Goal: Information Seeking & Learning: Learn about a topic

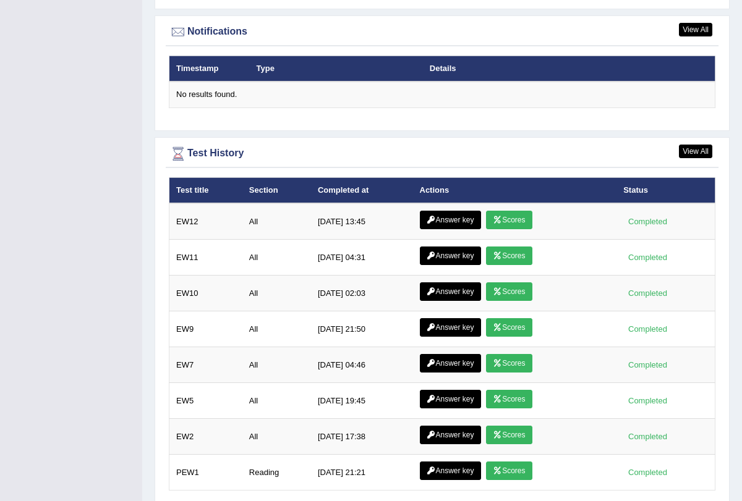
scroll to position [1541, 0]
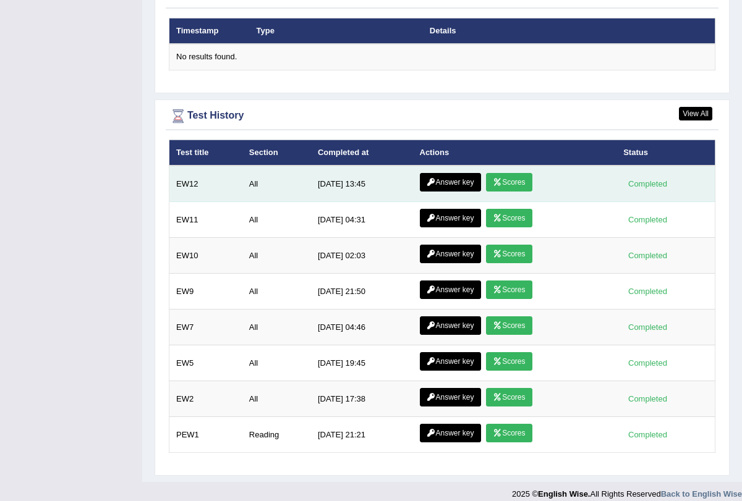
click at [501, 173] on link "Scores" at bounding box center [509, 182] width 46 height 19
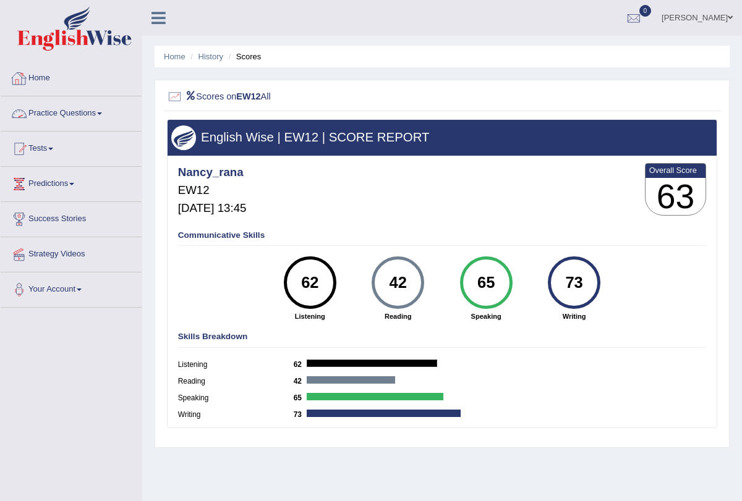
click at [100, 112] on link "Practice Questions" at bounding box center [71, 111] width 141 height 31
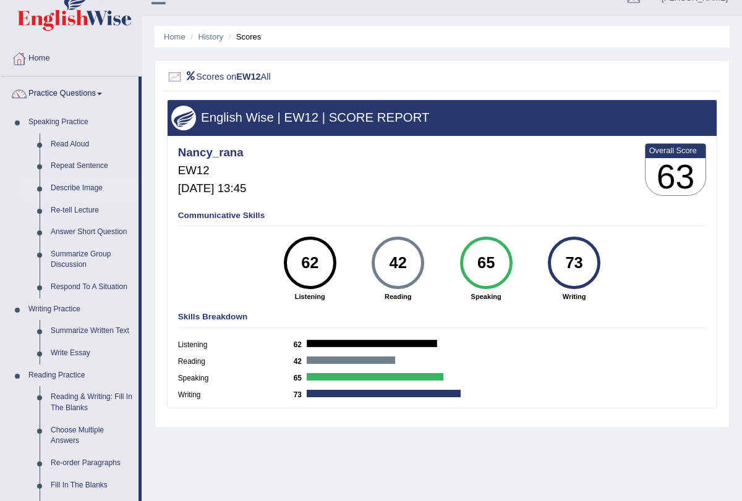
scroll to position [20, 0]
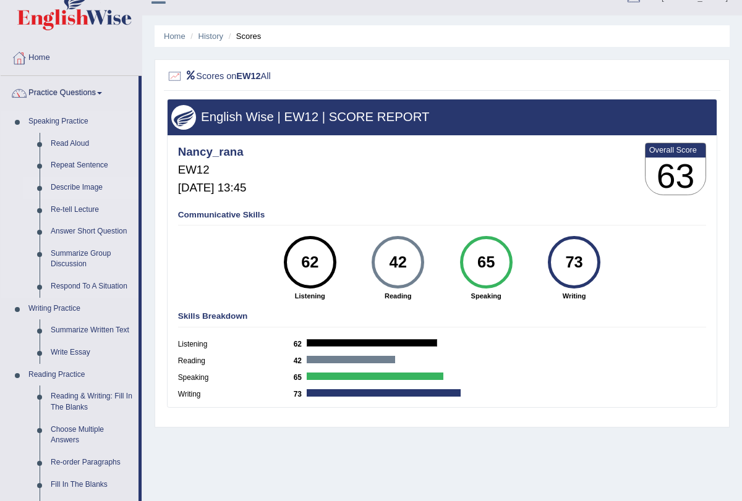
click at [93, 187] on link "Describe Image" at bounding box center [91, 188] width 93 height 22
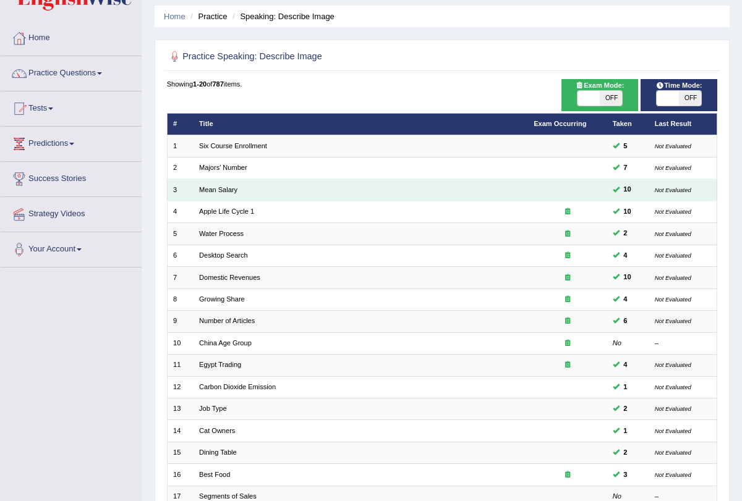
scroll to position [205, 0]
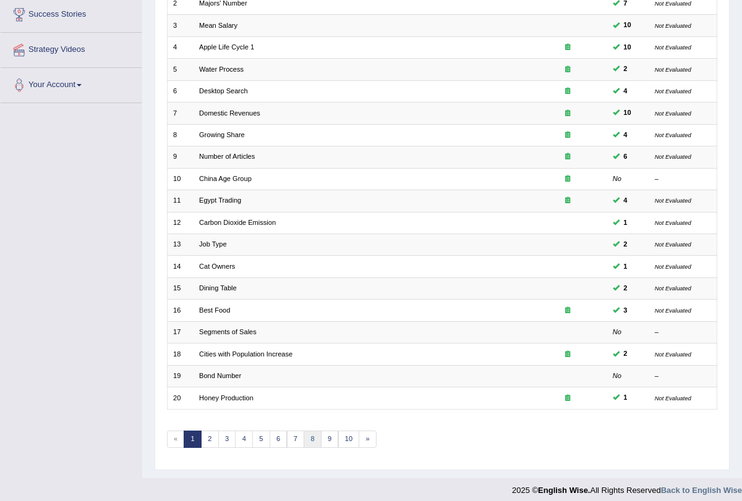
click at [306, 431] on link "8" at bounding box center [312, 439] width 18 height 17
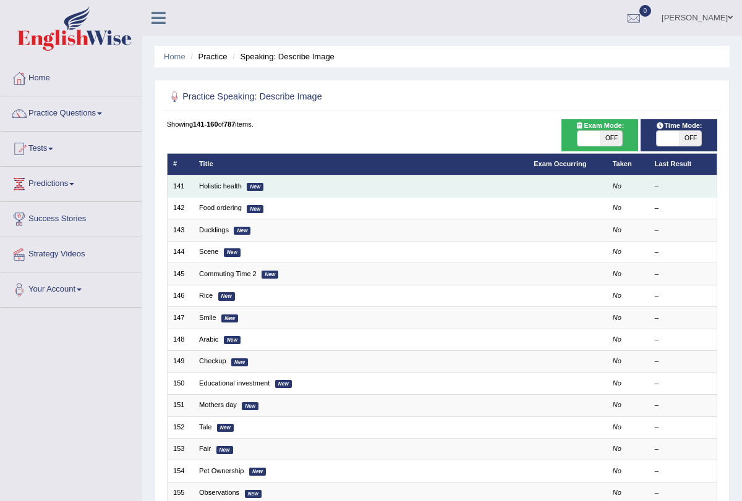
click at [254, 187] on em "New" at bounding box center [255, 187] width 17 height 8
click at [260, 188] on em "New" at bounding box center [255, 187] width 17 height 8
click at [213, 185] on link "Holistic health" at bounding box center [220, 185] width 43 height 7
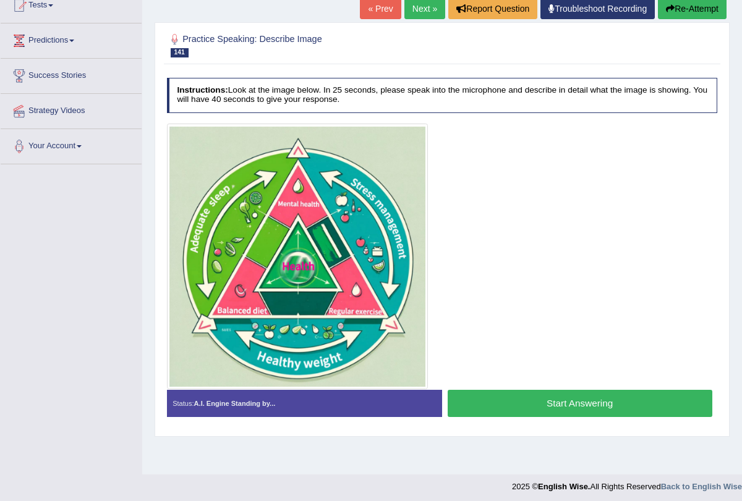
scroll to position [148, 0]
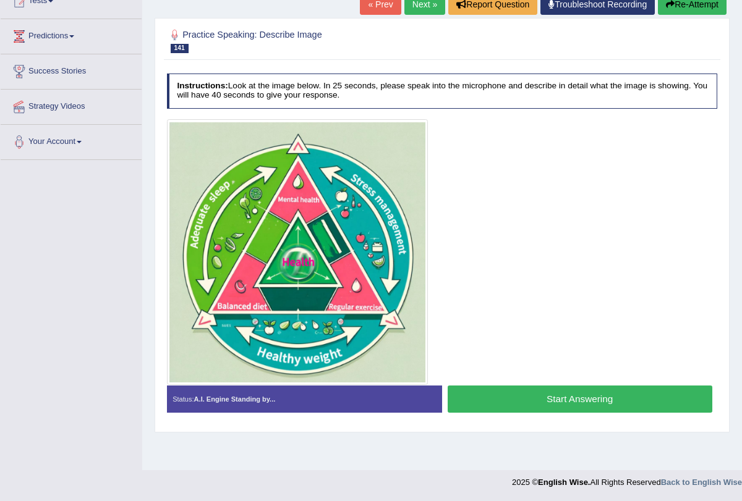
click at [518, 395] on button "Start Answering" at bounding box center [579, 399] width 265 height 27
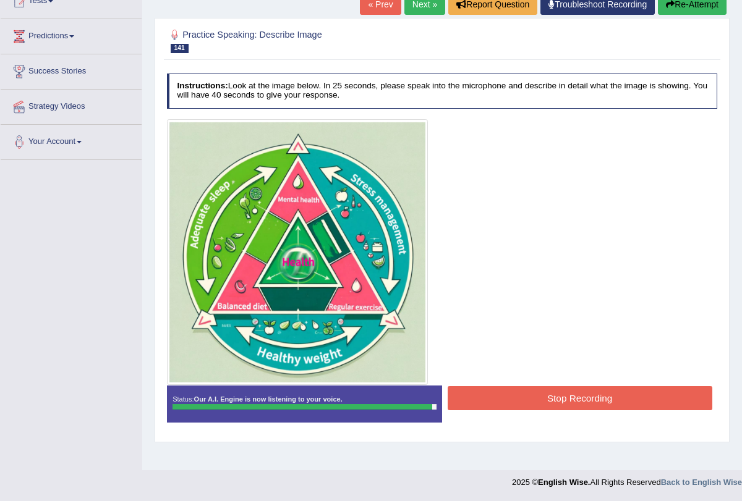
click at [518, 395] on button "Stop Recording" at bounding box center [579, 398] width 265 height 24
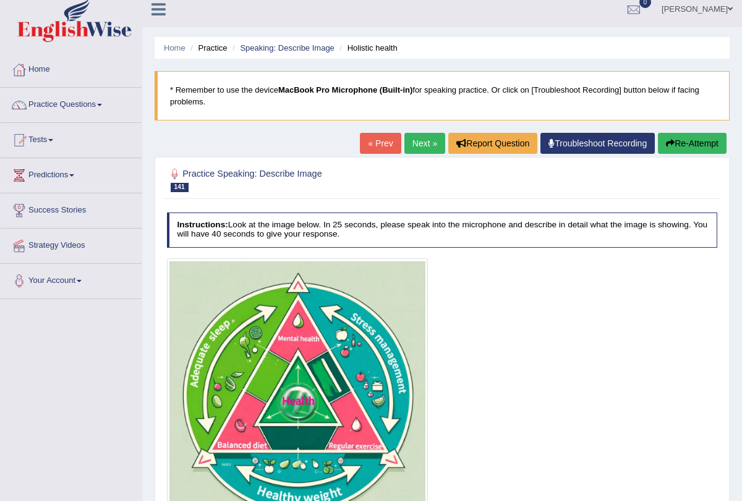
scroll to position [0, 0]
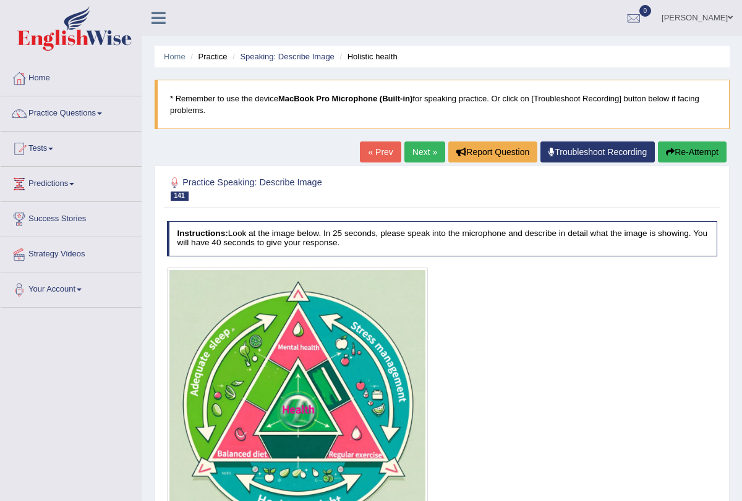
click at [418, 146] on link "Next »" at bounding box center [424, 152] width 41 height 21
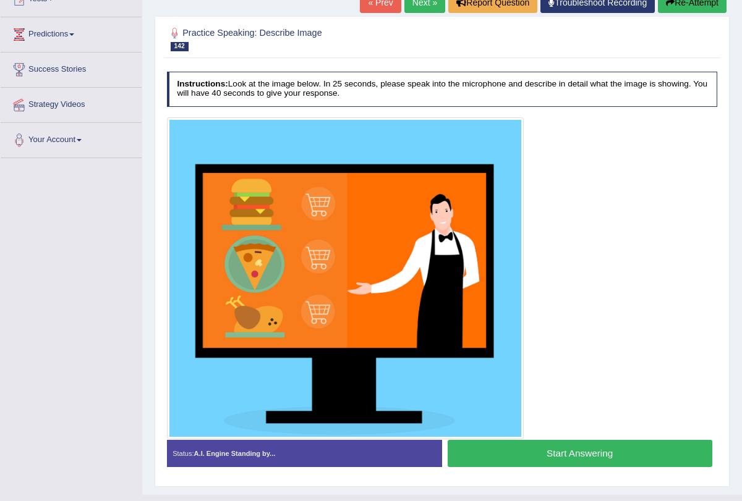
scroll to position [172, 0]
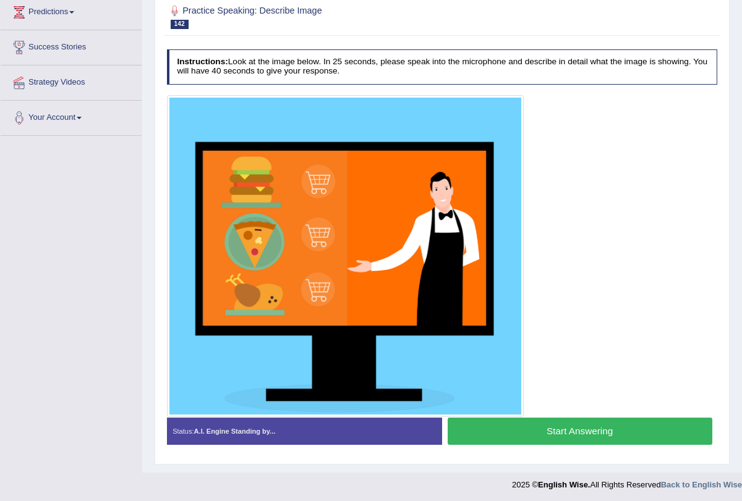
click at [489, 422] on button "Start Answering" at bounding box center [579, 431] width 265 height 27
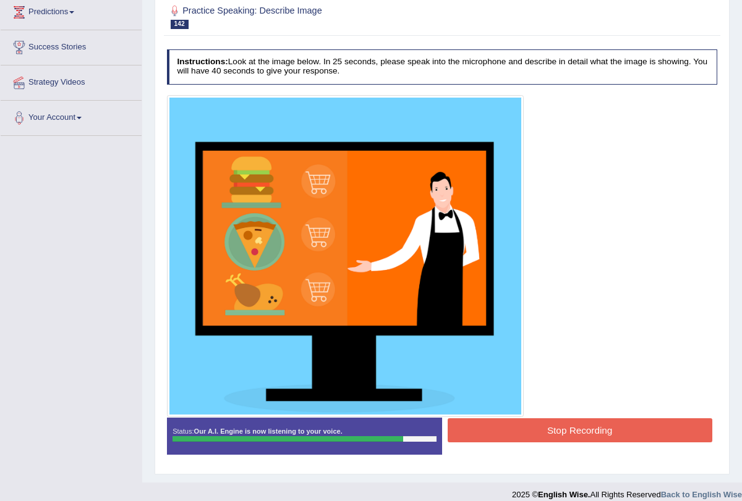
click at [489, 422] on button "Stop Recording" at bounding box center [579, 430] width 265 height 24
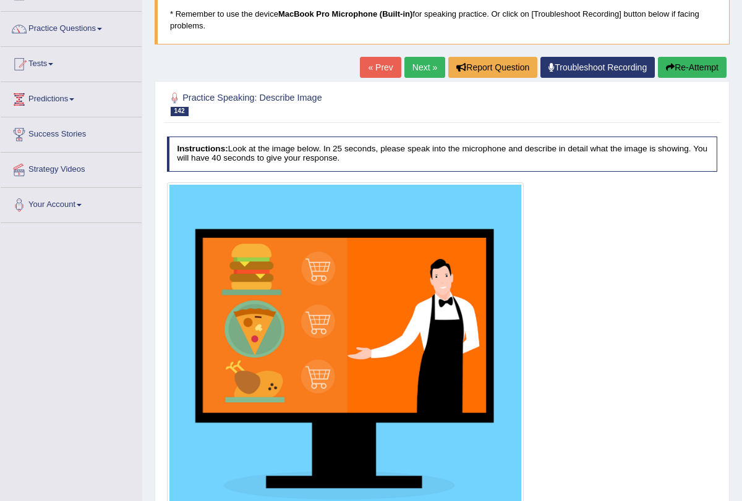
scroll to position [0, 0]
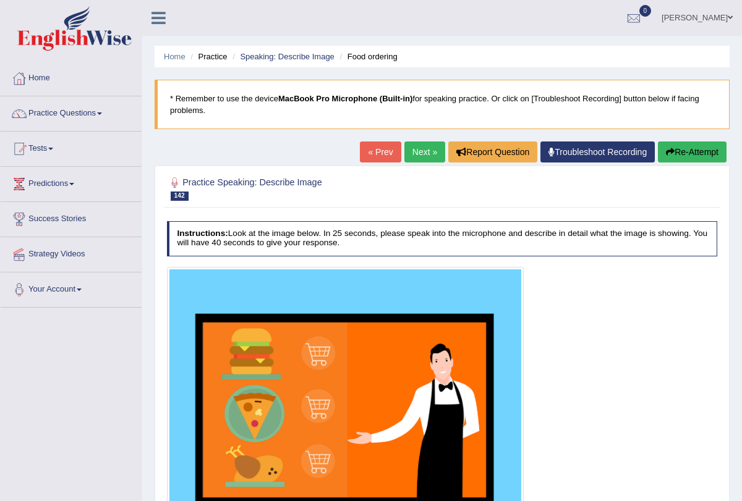
click at [419, 155] on link "Next »" at bounding box center [424, 152] width 41 height 21
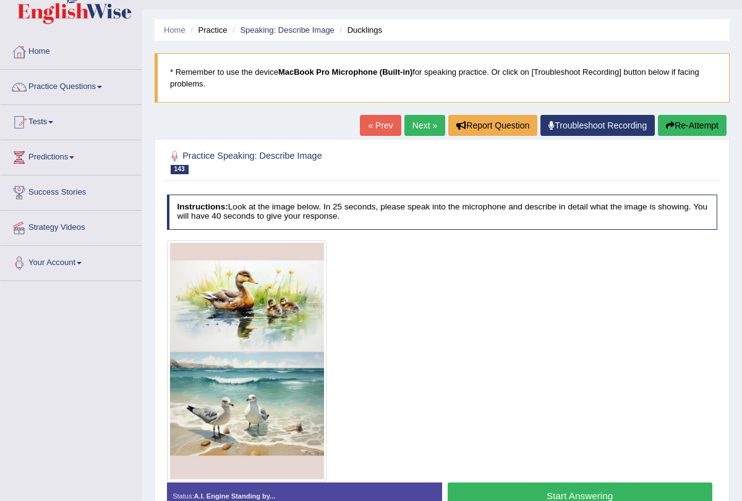
scroll to position [148, 0]
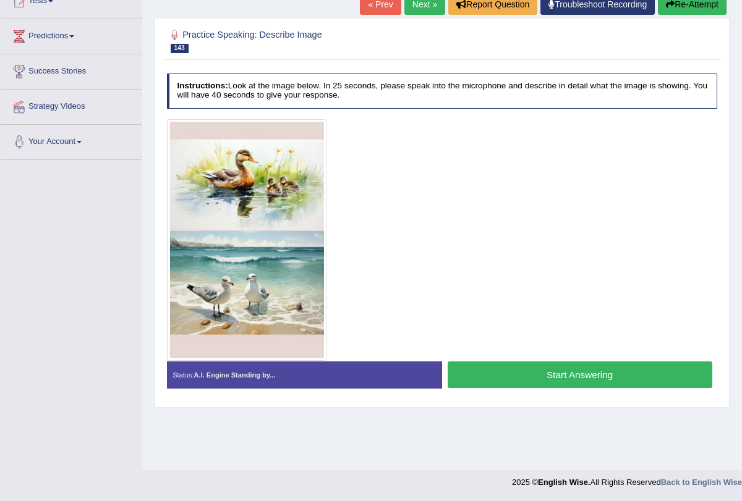
click at [485, 370] on button "Start Answering" at bounding box center [579, 375] width 265 height 27
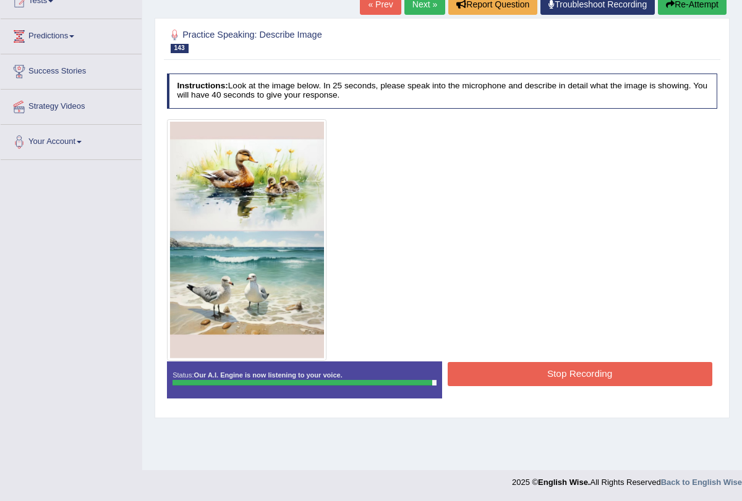
click at [485, 370] on button "Stop Recording" at bounding box center [579, 374] width 265 height 24
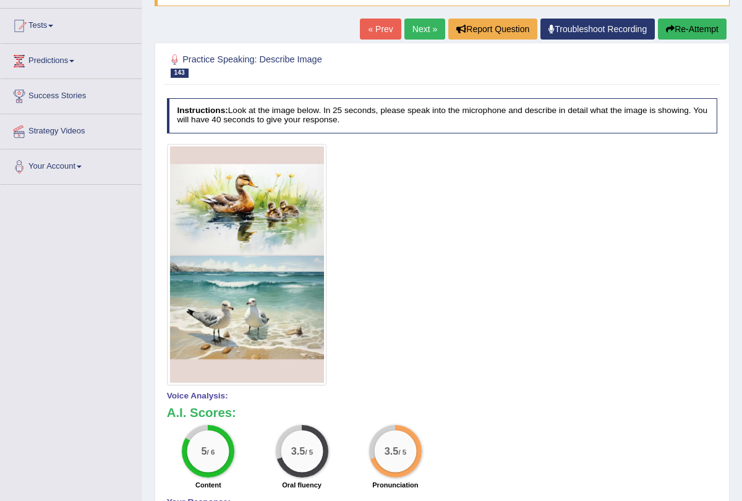
scroll to position [0, 0]
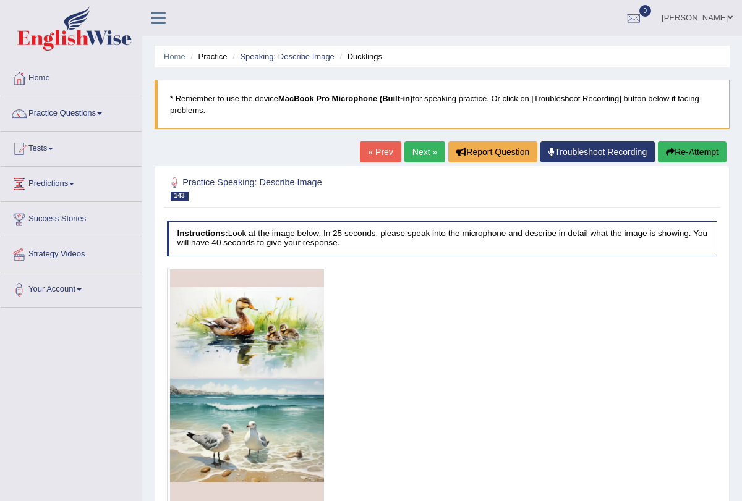
click at [420, 143] on link "Next »" at bounding box center [424, 152] width 41 height 21
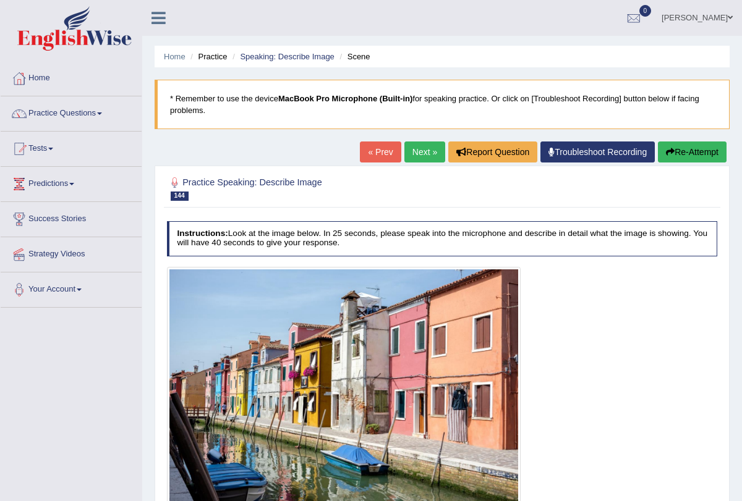
scroll to position [148, 0]
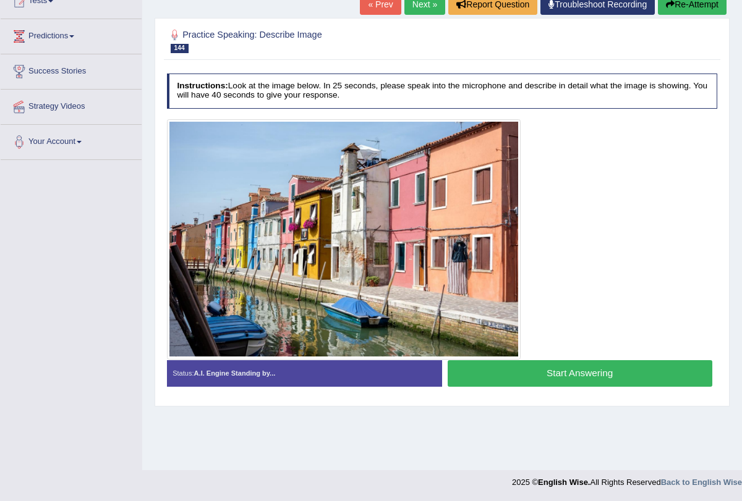
click at [404, 3] on link "Next »" at bounding box center [424, 4] width 41 height 21
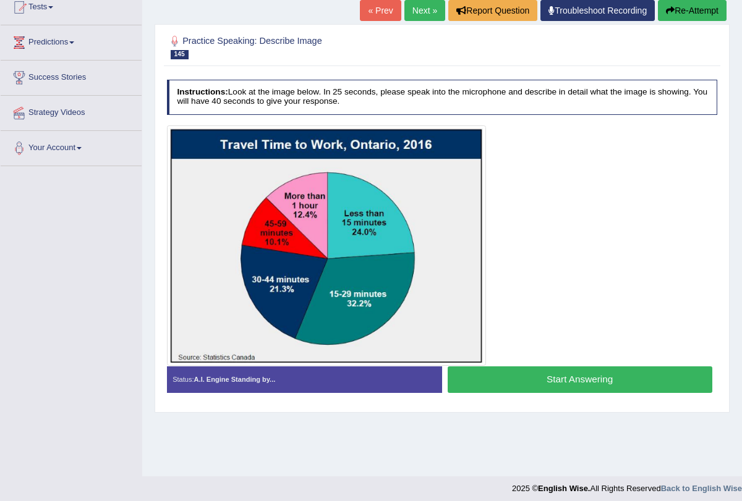
scroll to position [144, 0]
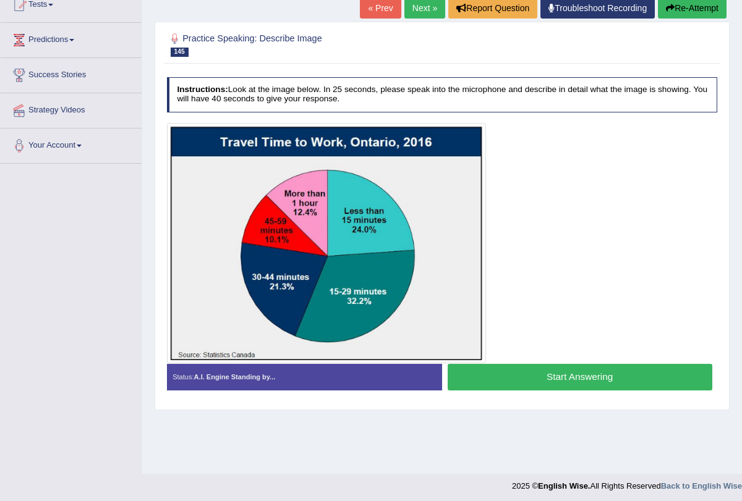
click at [413, 5] on link "Next »" at bounding box center [424, 8] width 41 height 21
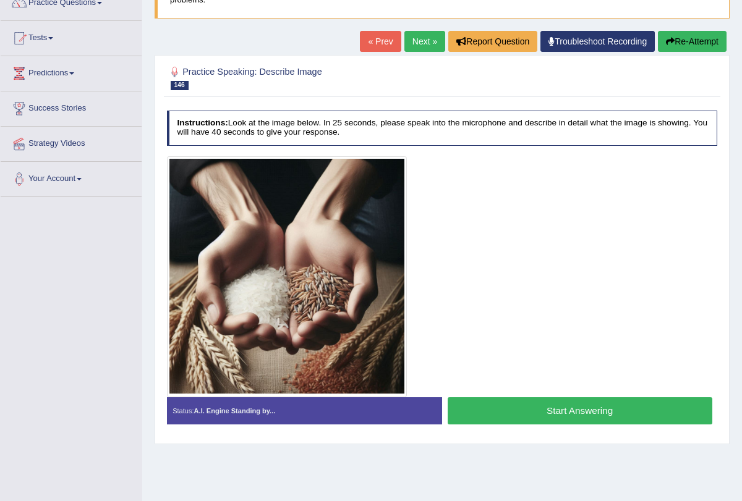
scroll to position [123, 0]
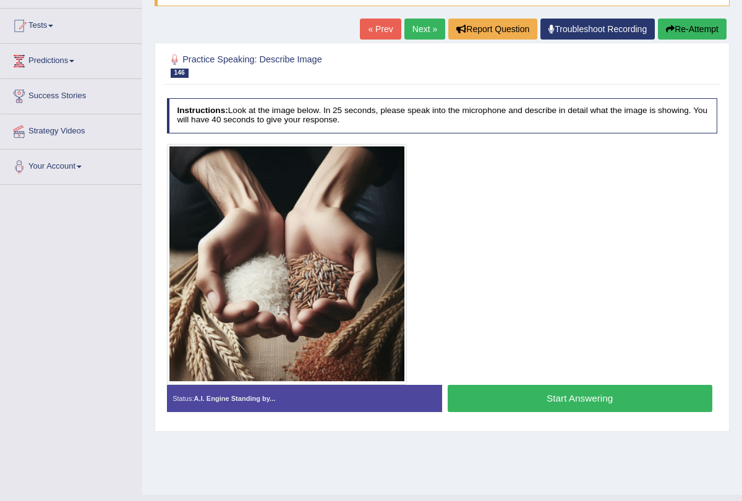
click at [486, 389] on button "Start Answering" at bounding box center [579, 398] width 265 height 27
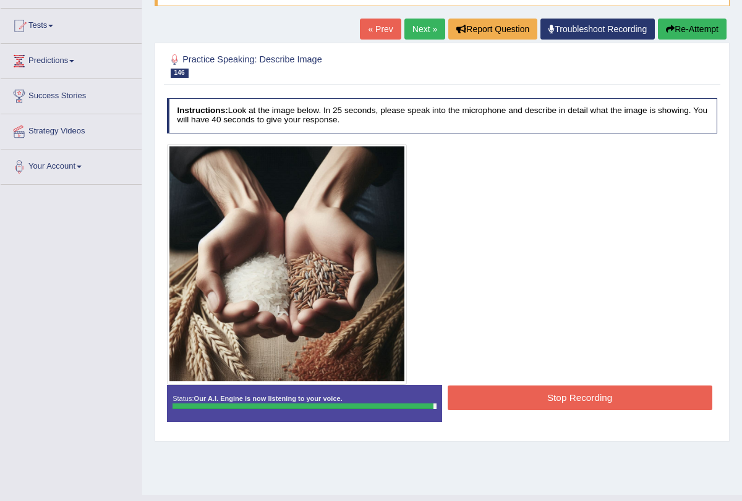
click at [535, 398] on button "Stop Recording" at bounding box center [579, 398] width 265 height 24
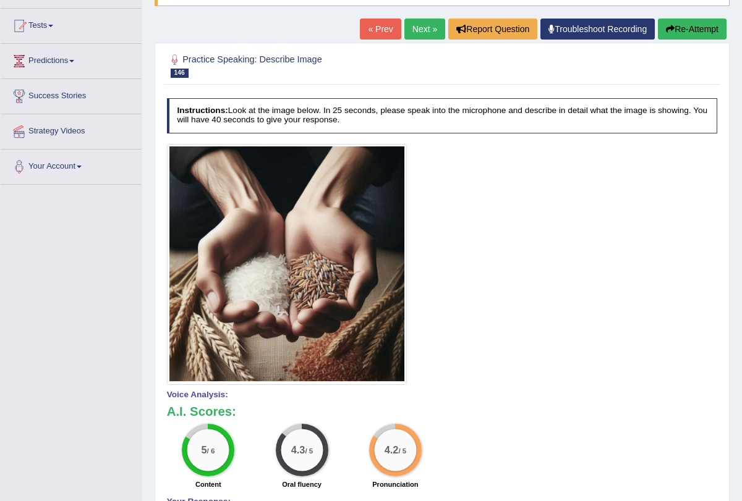
click at [418, 36] on link "Next »" at bounding box center [424, 29] width 41 height 21
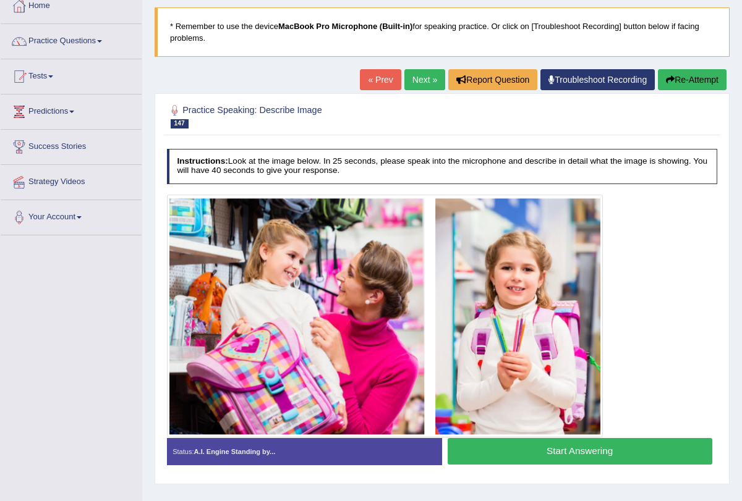
scroll to position [148, 0]
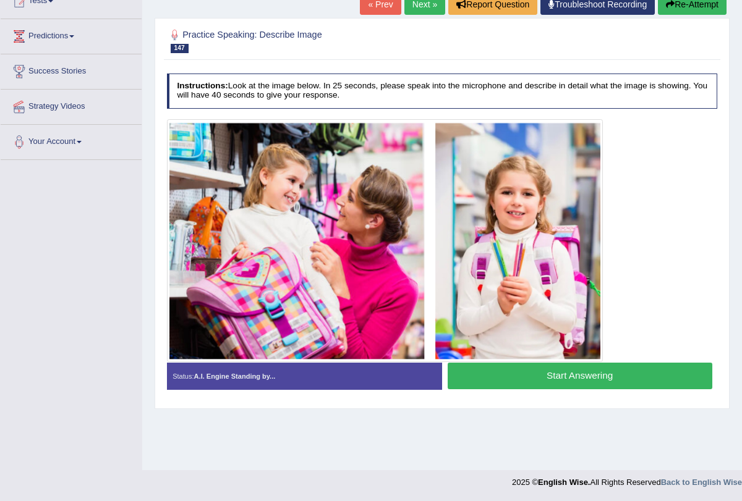
click at [482, 390] on div "Start Answering" at bounding box center [579, 378] width 275 height 30
click at [485, 368] on button "Start Answering" at bounding box center [579, 376] width 265 height 27
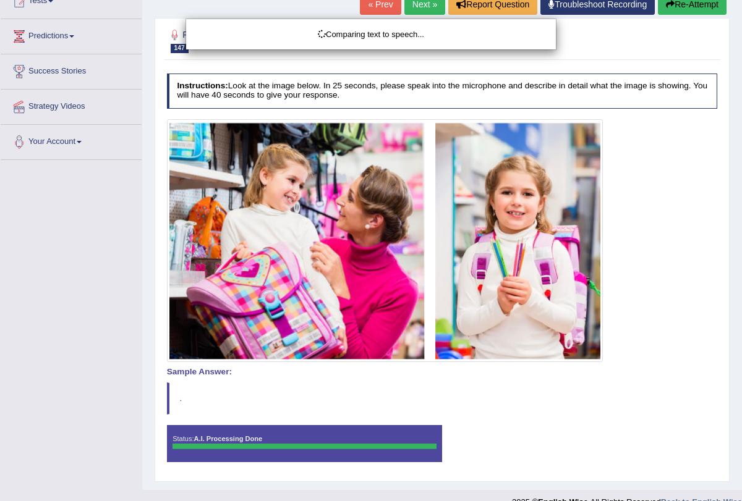
click at [681, 3] on button "Re-Attempt" at bounding box center [692, 4] width 69 height 21
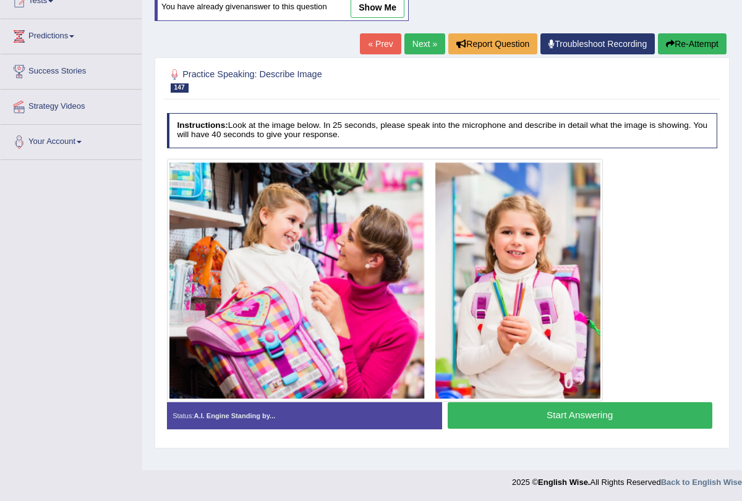
scroll to position [148, 0]
click at [499, 408] on button "Start Answering" at bounding box center [579, 415] width 265 height 27
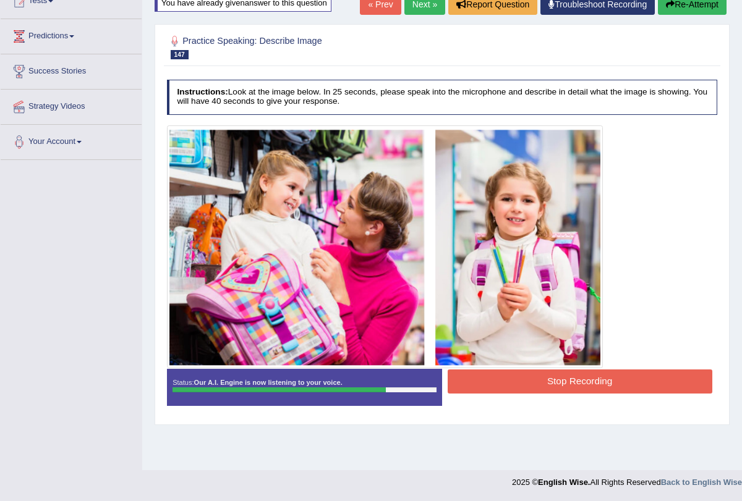
click at [498, 383] on button "Stop Recording" at bounding box center [579, 382] width 265 height 24
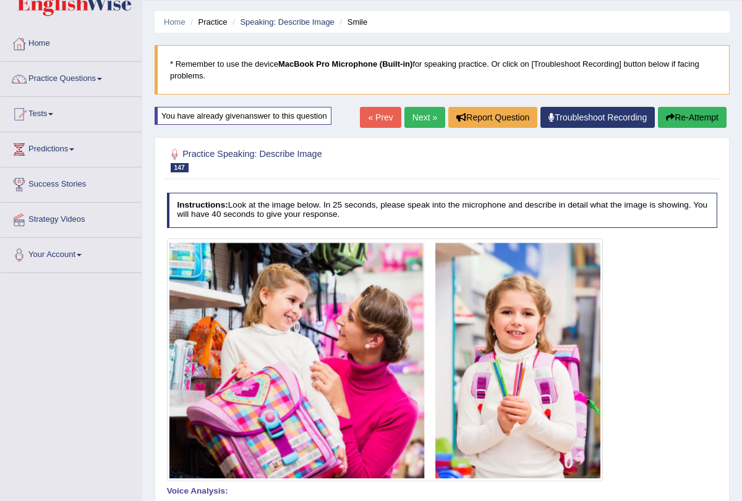
scroll to position [0, 0]
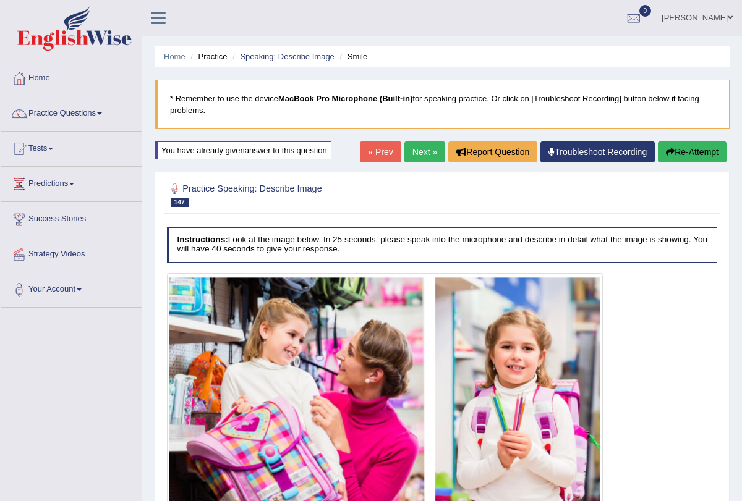
click at [414, 153] on link "Next »" at bounding box center [424, 152] width 41 height 21
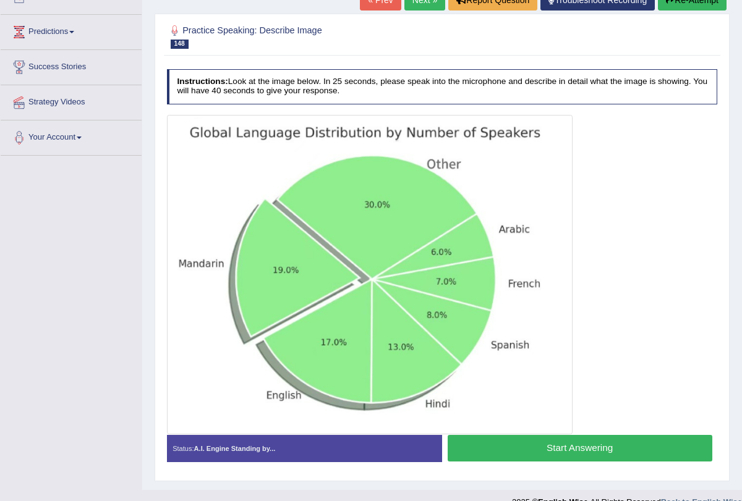
scroll to position [169, 0]
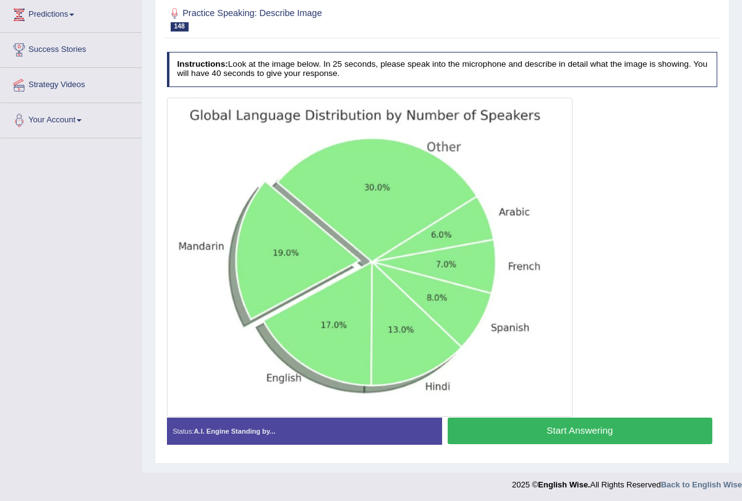
click at [512, 427] on button "Start Answering" at bounding box center [579, 431] width 265 height 27
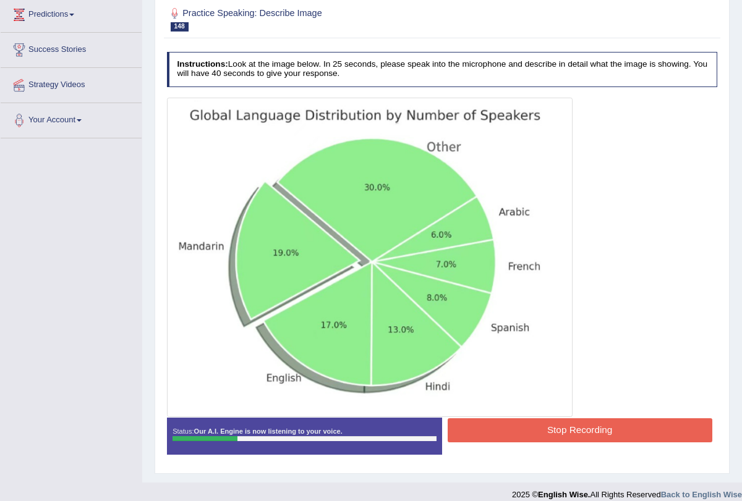
click at [512, 427] on button "Stop Recording" at bounding box center [579, 430] width 265 height 24
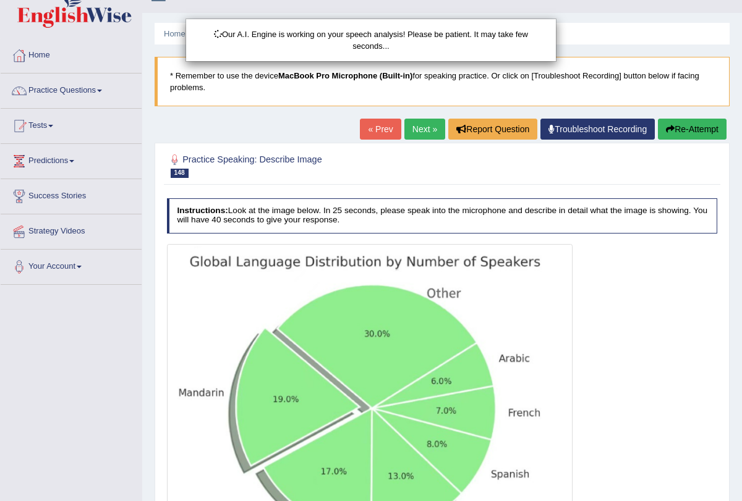
scroll to position [20, 0]
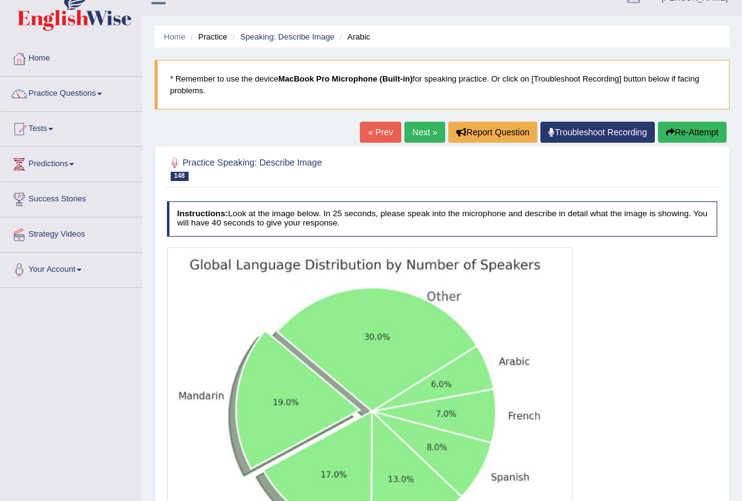
click at [684, 134] on button "Re-Attempt" at bounding box center [692, 132] width 69 height 21
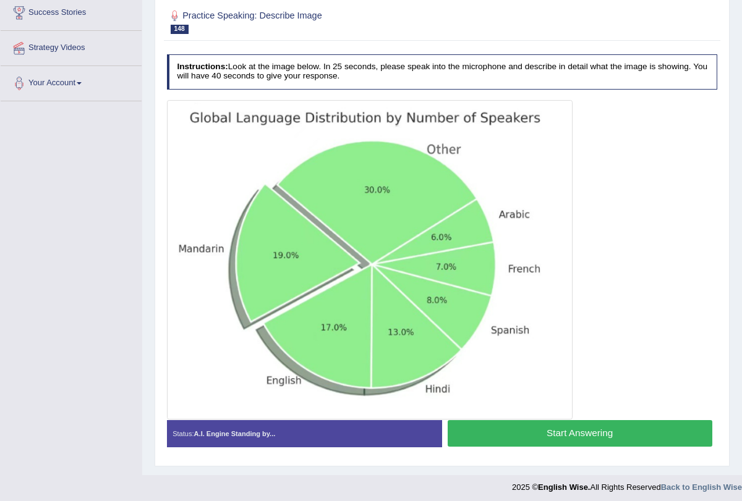
scroll to position [209, 0]
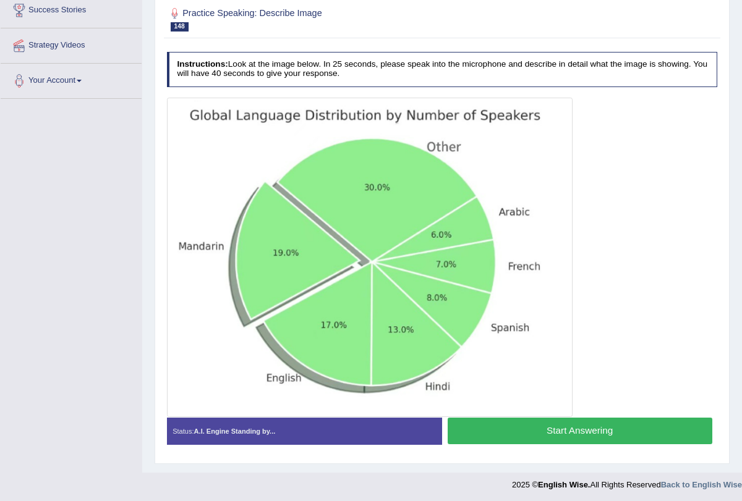
click at [521, 428] on button "Start Answering" at bounding box center [579, 431] width 265 height 27
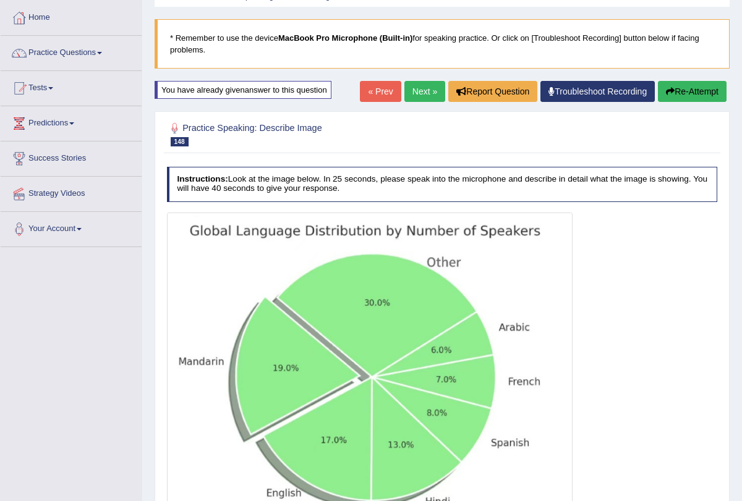
scroll to position [30, 0]
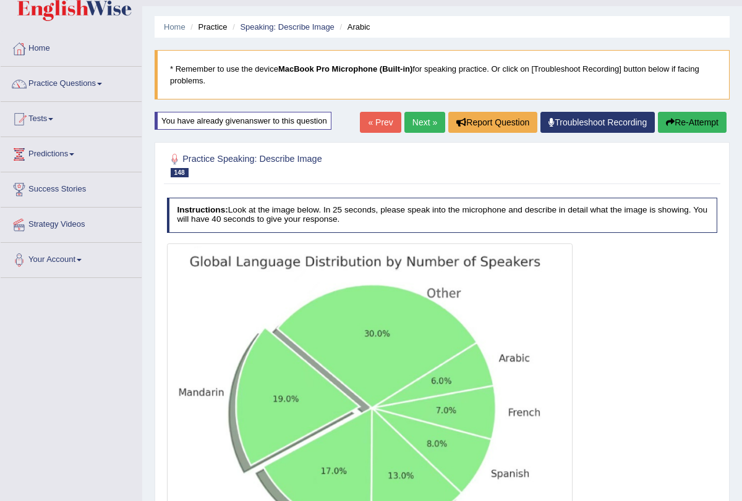
click at [669, 121] on icon "button" at bounding box center [670, 122] width 9 height 9
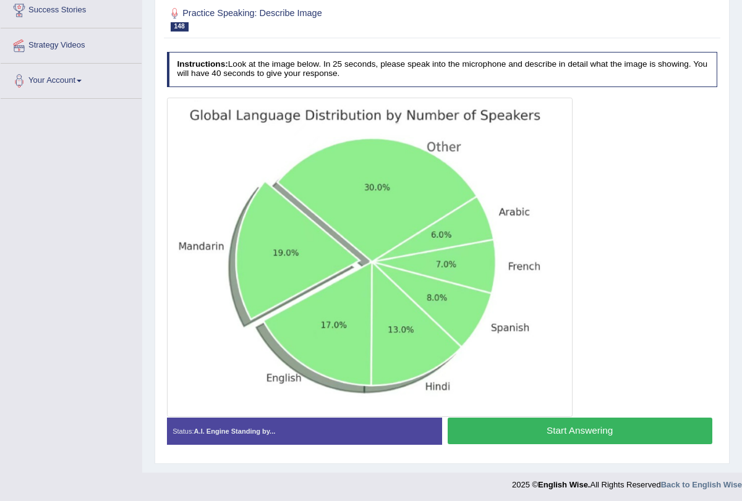
click at [541, 430] on button "Start Answering" at bounding box center [579, 431] width 265 height 27
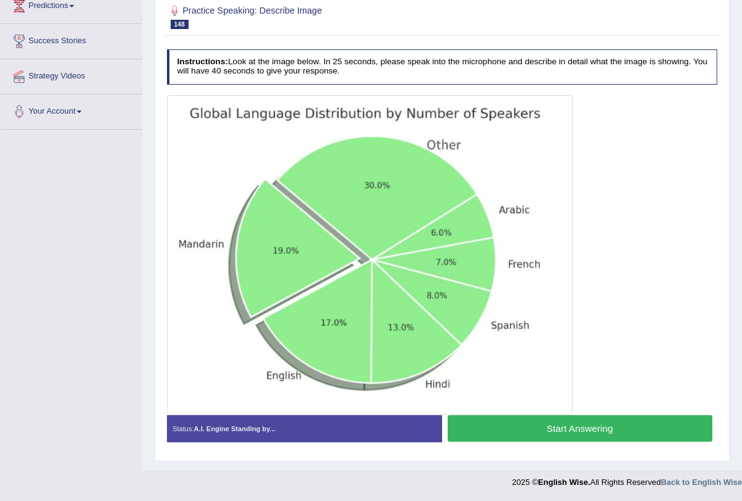
scroll to position [176, 0]
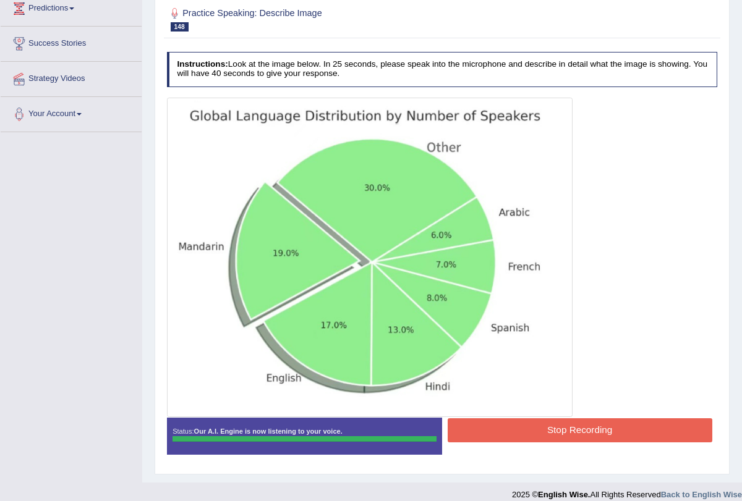
click at [528, 432] on button "Stop Recording" at bounding box center [579, 430] width 265 height 24
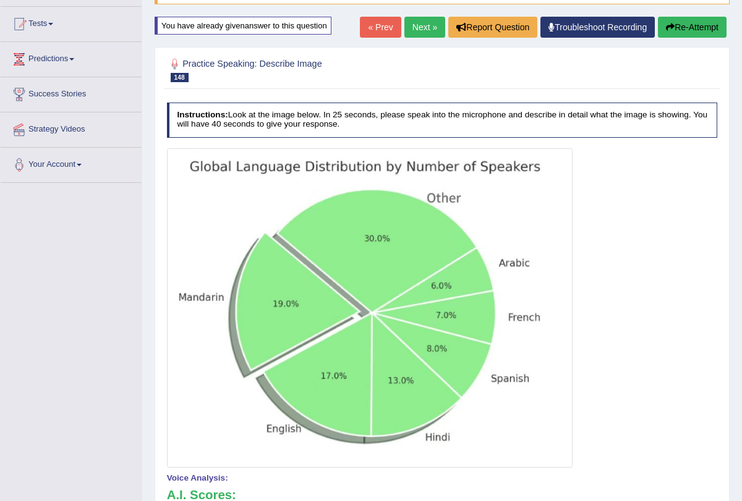
scroll to position [0, 0]
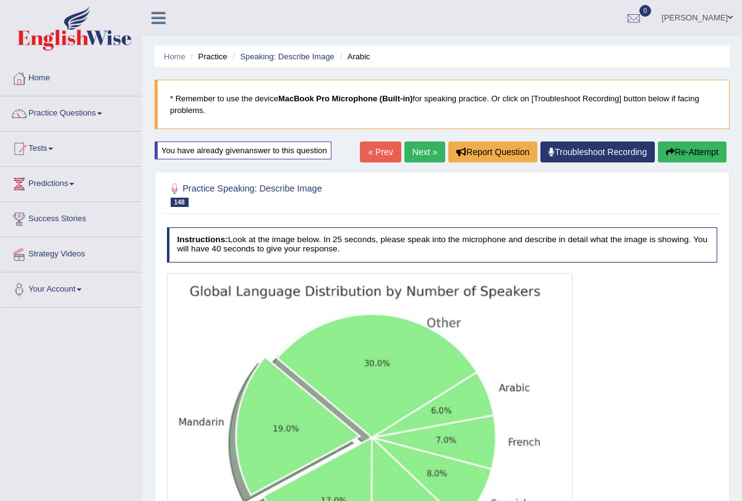
click at [417, 153] on link "Next »" at bounding box center [424, 152] width 41 height 21
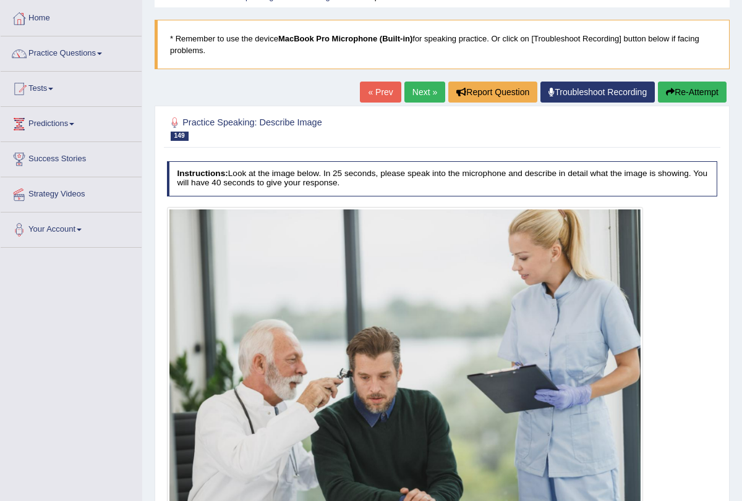
scroll to position [167, 0]
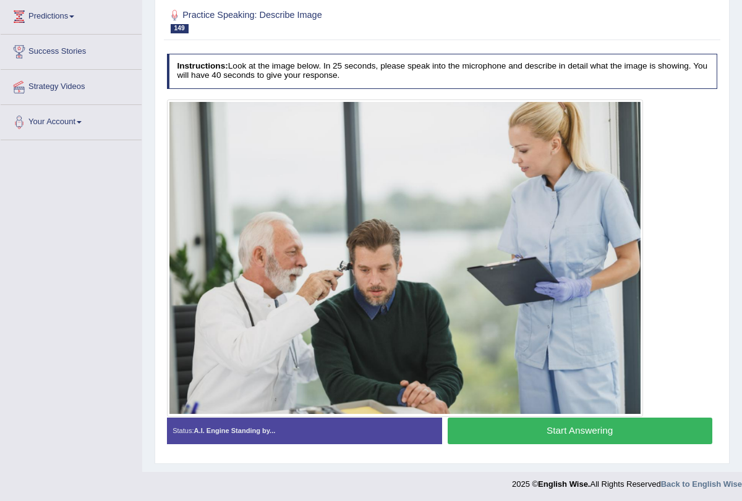
click at [478, 427] on button "Start Answering" at bounding box center [579, 431] width 265 height 27
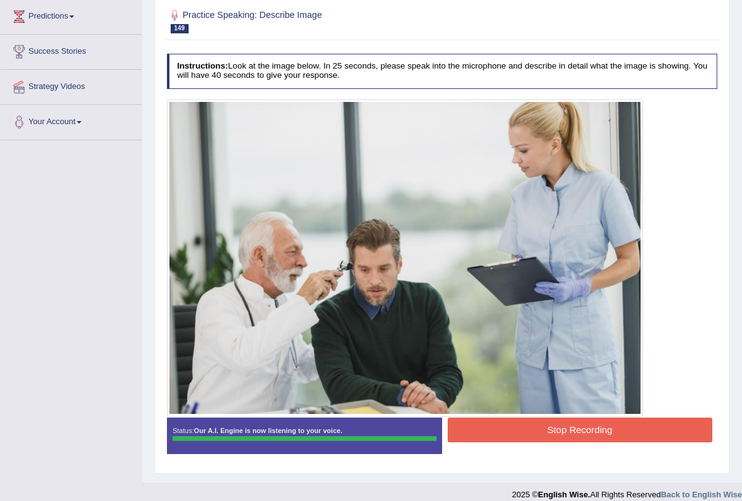
click at [478, 427] on button "Stop Recording" at bounding box center [579, 430] width 265 height 24
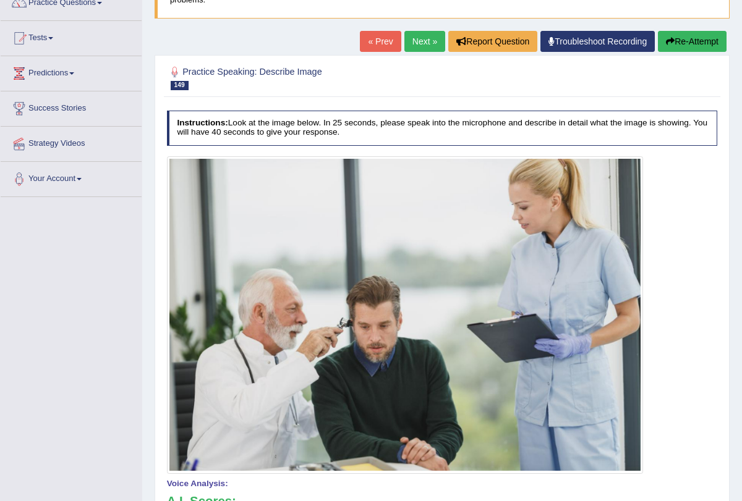
scroll to position [0, 0]
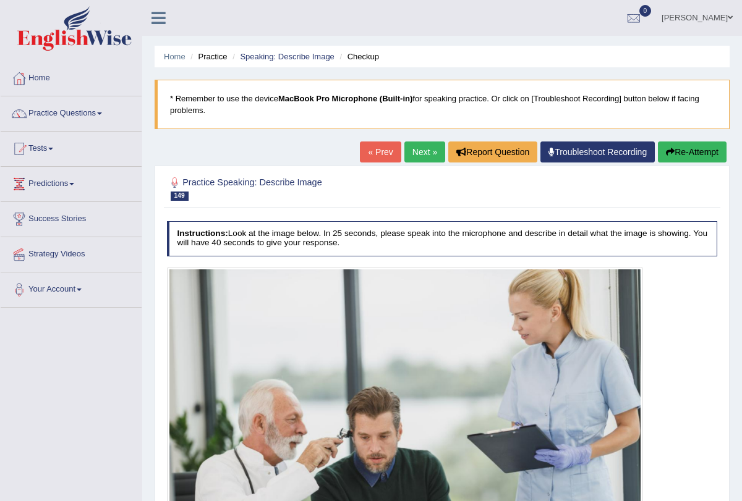
click at [681, 158] on button "Re-Attempt" at bounding box center [692, 152] width 69 height 21
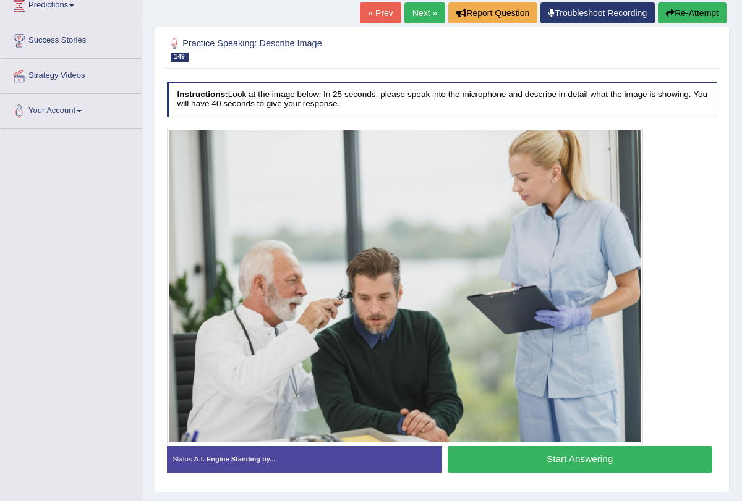
scroll to position [189, 0]
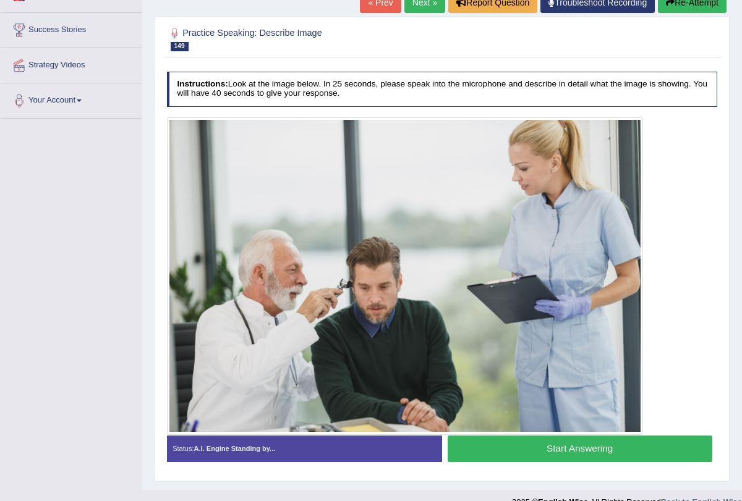
click at [514, 444] on button "Start Answering" at bounding box center [579, 449] width 265 height 27
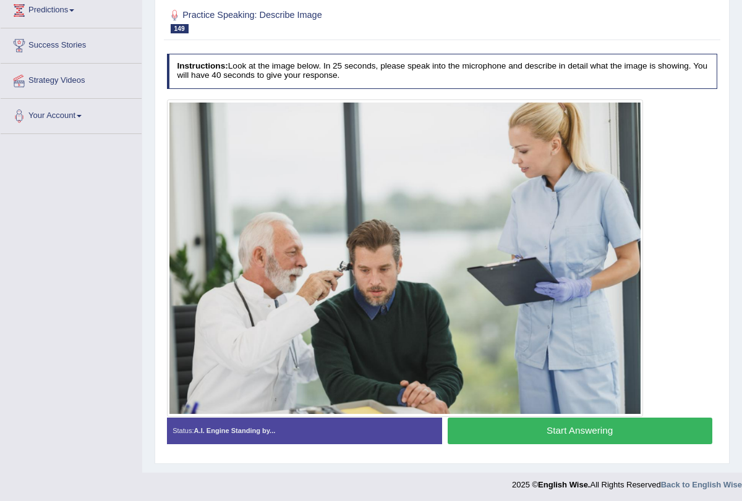
scroll to position [184, 0]
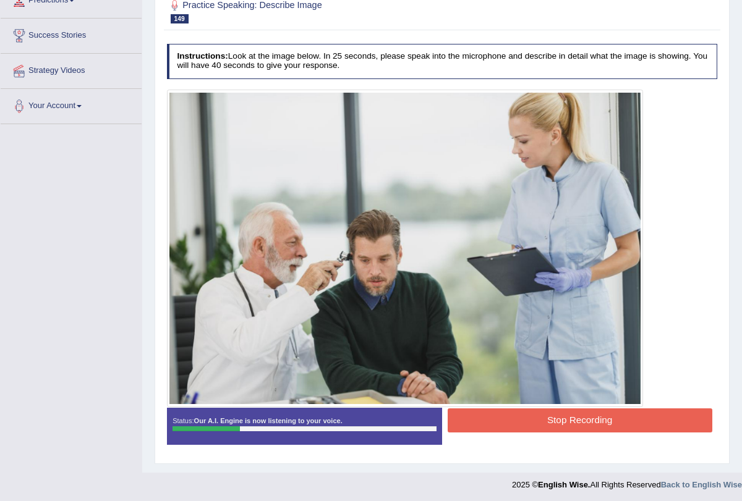
click at [520, 415] on button "Stop Recording" at bounding box center [579, 421] width 265 height 24
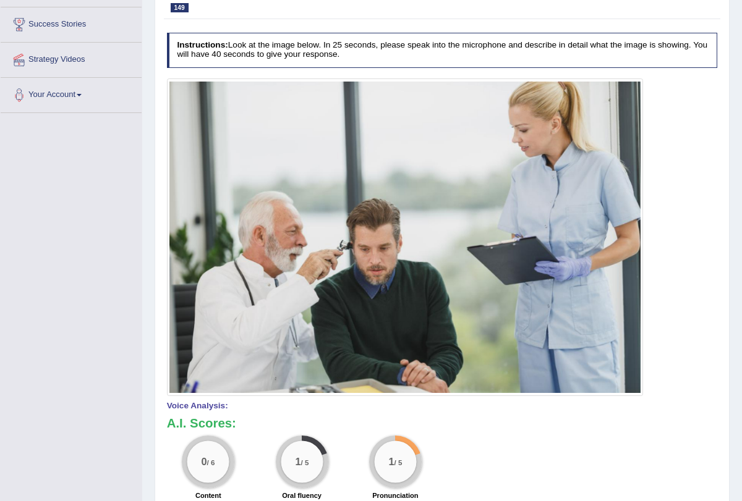
scroll to position [91, 0]
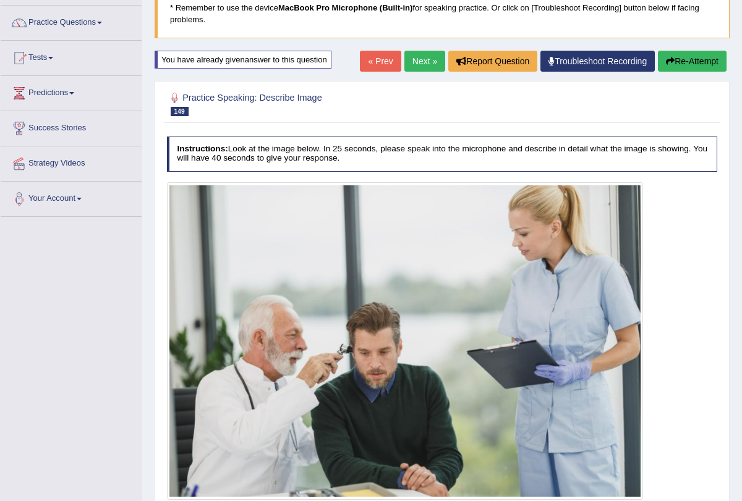
click at [663, 69] on button "Re-Attempt" at bounding box center [692, 61] width 69 height 21
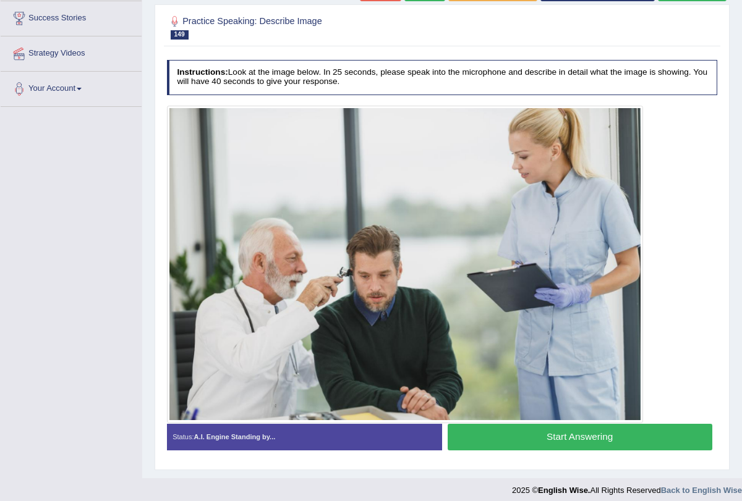
scroll to position [207, 0]
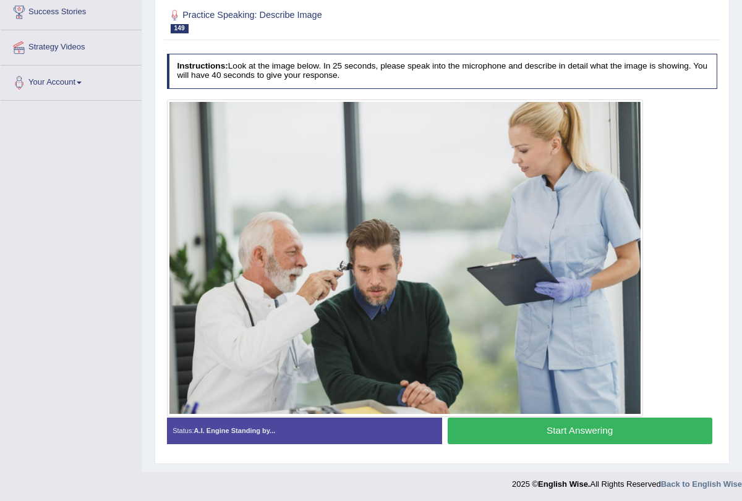
click at [505, 430] on button "Start Answering" at bounding box center [579, 431] width 265 height 27
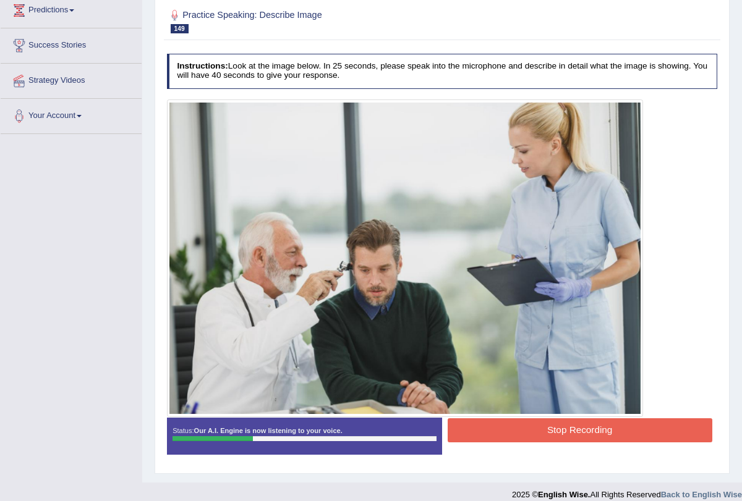
click at [505, 430] on button "Stop Recording" at bounding box center [579, 430] width 265 height 24
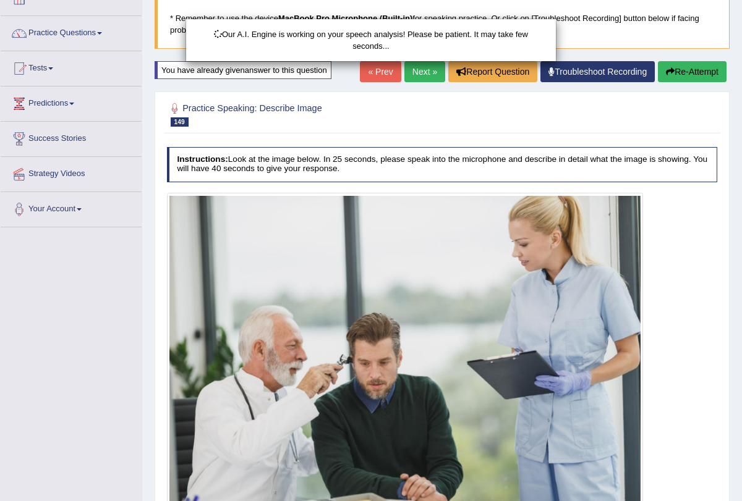
scroll to position [66, 0]
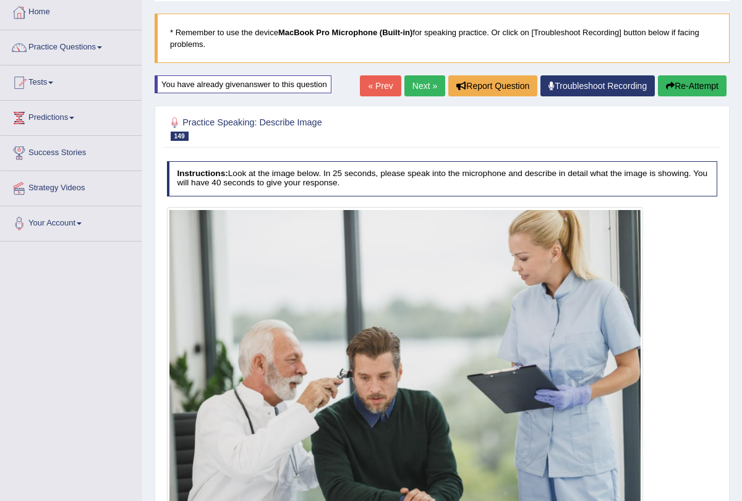
click at [671, 86] on button "Re-Attempt" at bounding box center [692, 85] width 69 height 21
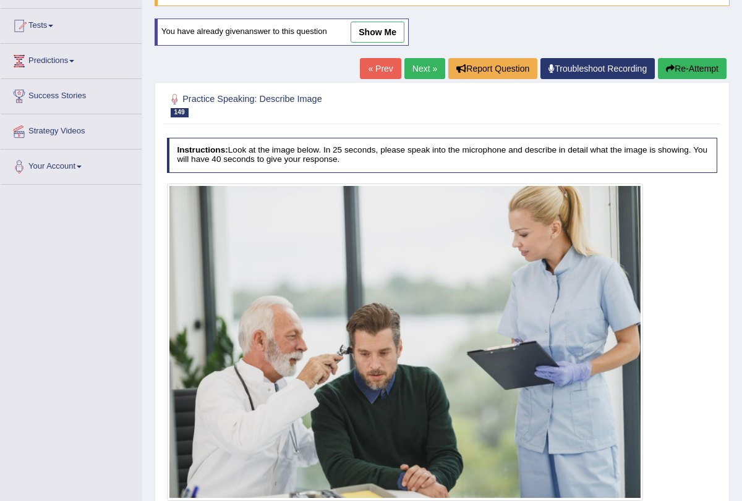
scroll to position [207, 0]
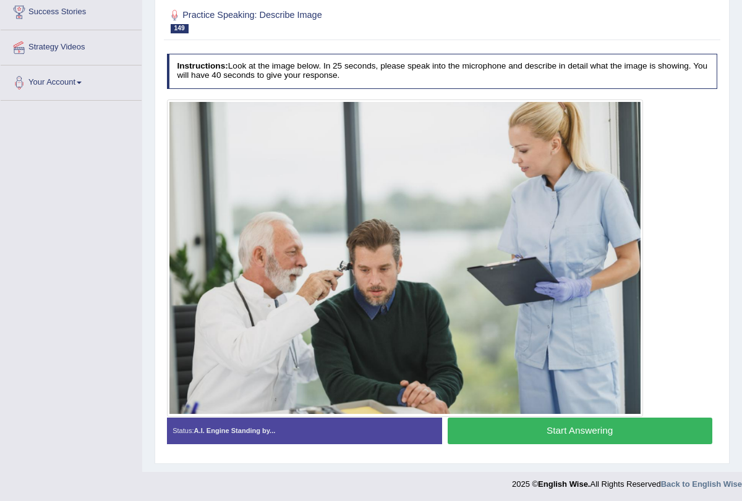
click at [489, 423] on button "Start Answering" at bounding box center [579, 431] width 265 height 27
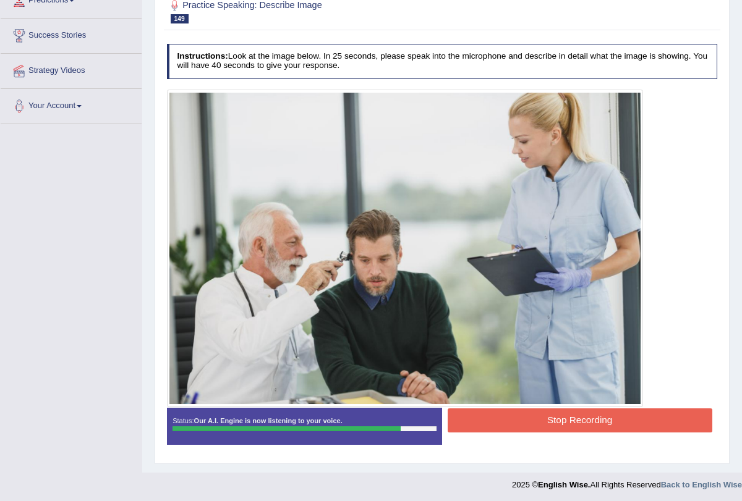
click at [489, 409] on button "Stop Recording" at bounding box center [579, 421] width 265 height 24
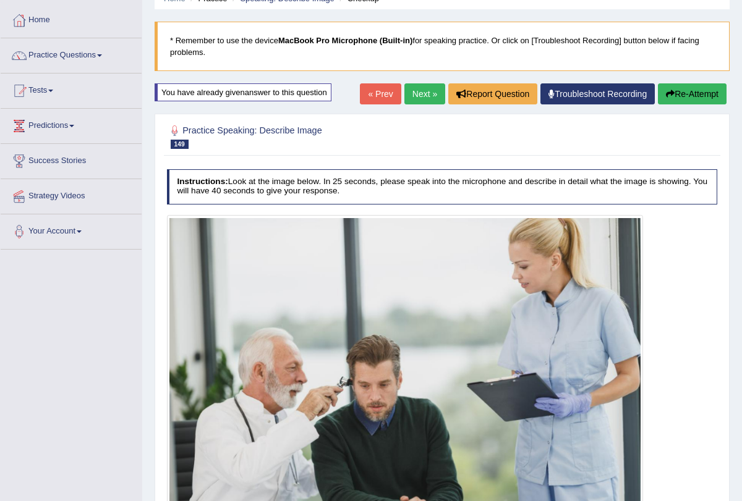
scroll to position [0, 0]
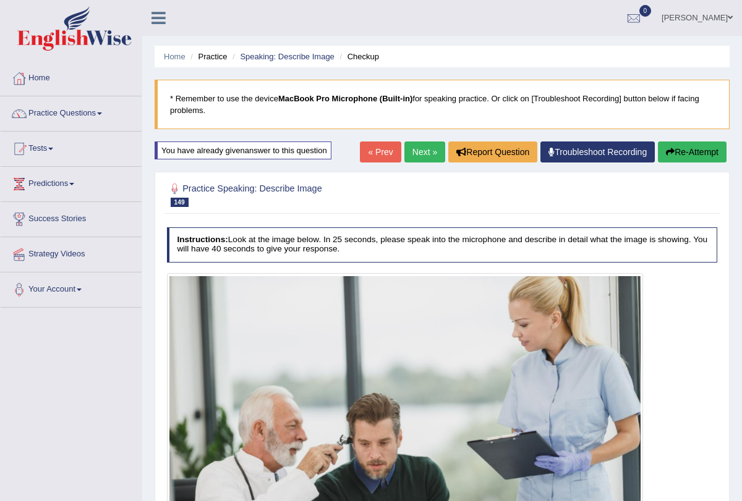
click at [414, 150] on link "Next »" at bounding box center [424, 152] width 41 height 21
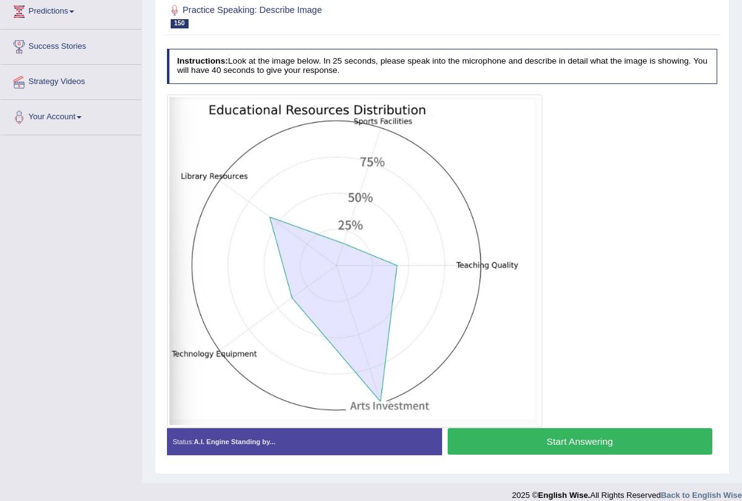
scroll to position [180, 0]
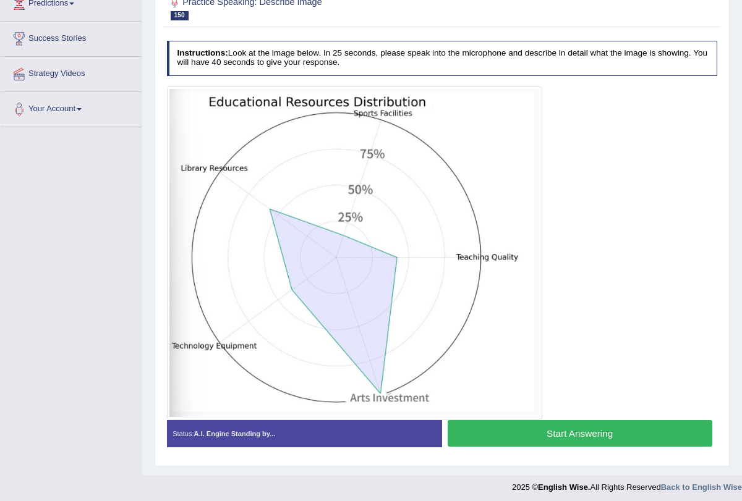
click at [517, 434] on button "Start Answering" at bounding box center [579, 433] width 265 height 27
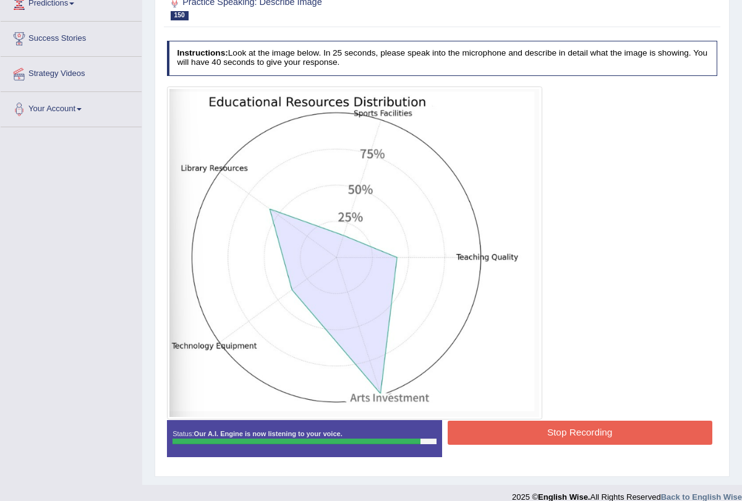
click at [530, 433] on button "Stop Recording" at bounding box center [579, 433] width 265 height 24
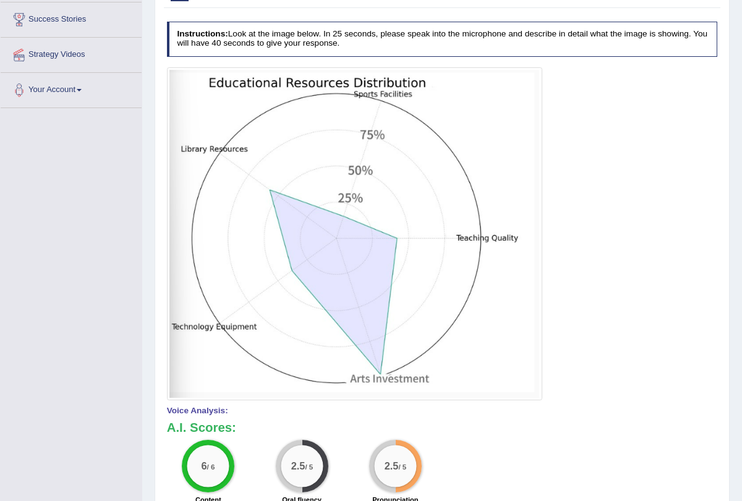
scroll to position [0, 0]
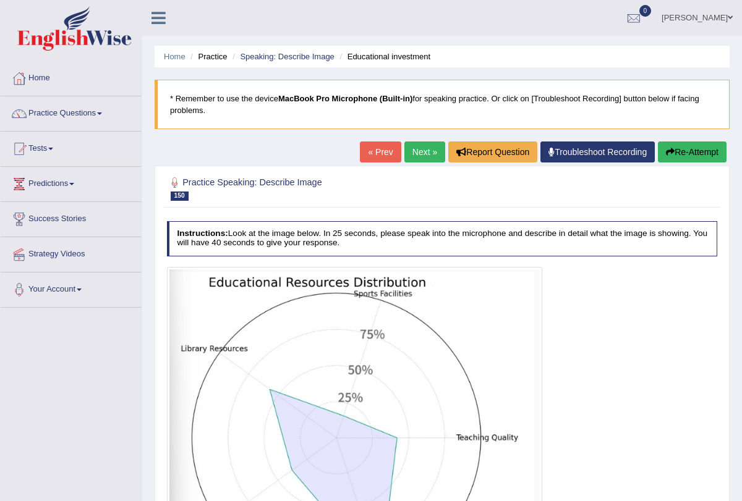
click at [413, 159] on link "Next »" at bounding box center [424, 152] width 41 height 21
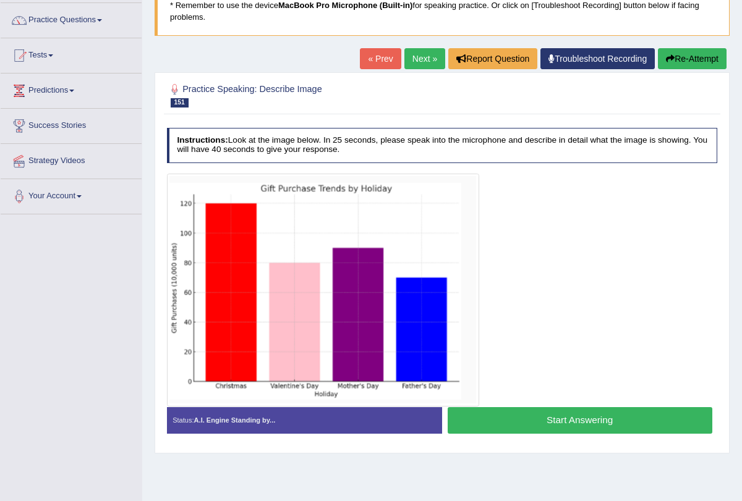
scroll to position [148, 0]
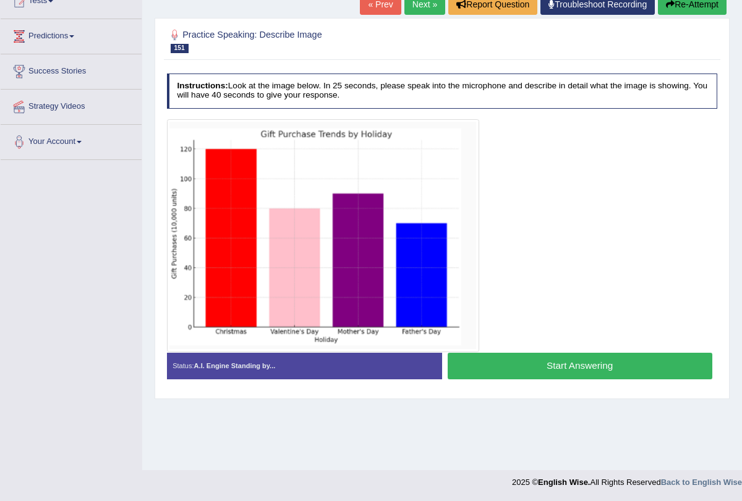
click at [527, 371] on button "Start Answering" at bounding box center [579, 366] width 265 height 27
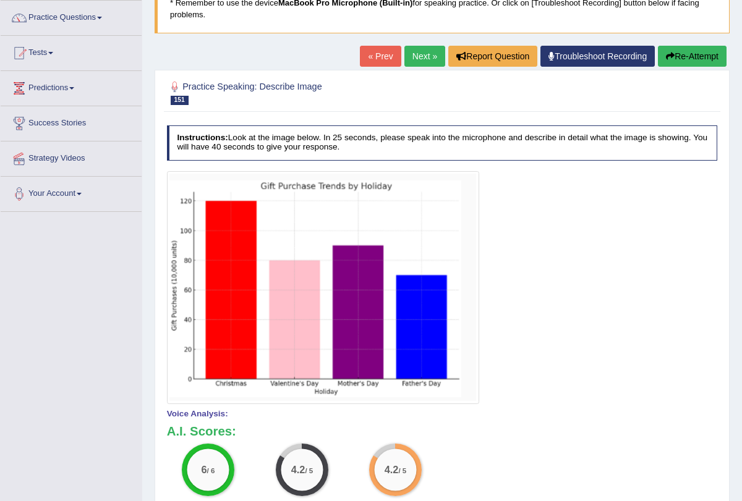
scroll to position [0, 0]
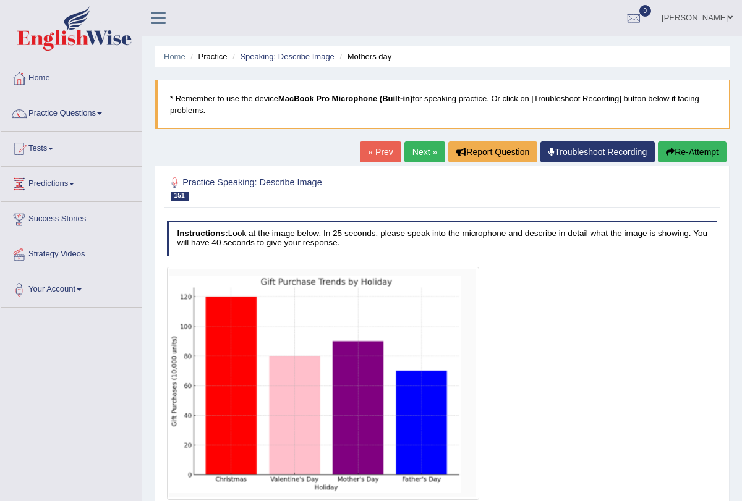
click at [415, 157] on link "Next »" at bounding box center [424, 152] width 41 height 21
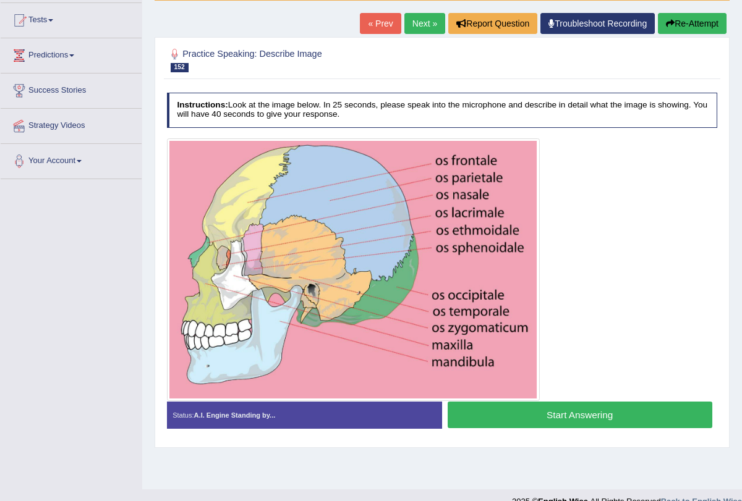
scroll to position [138, 0]
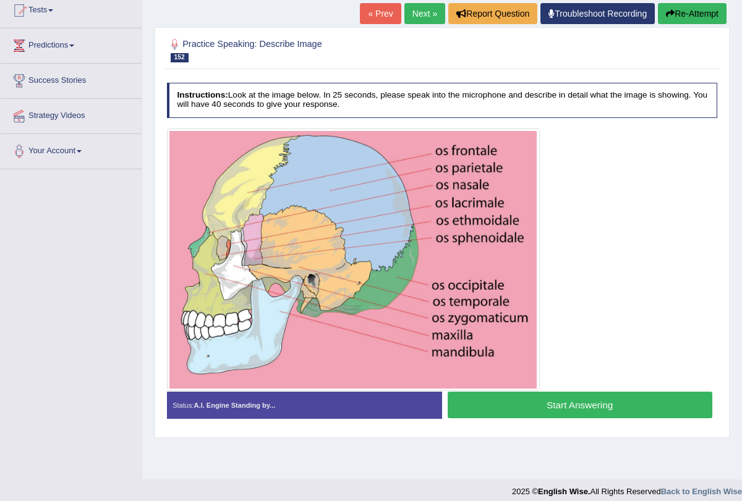
click at [497, 400] on button "Start Answering" at bounding box center [579, 405] width 265 height 27
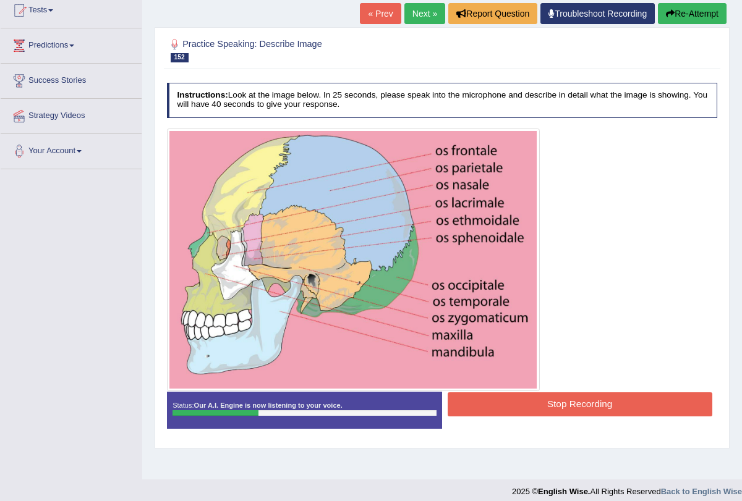
click at [497, 400] on button "Stop Recording" at bounding box center [579, 404] width 265 height 24
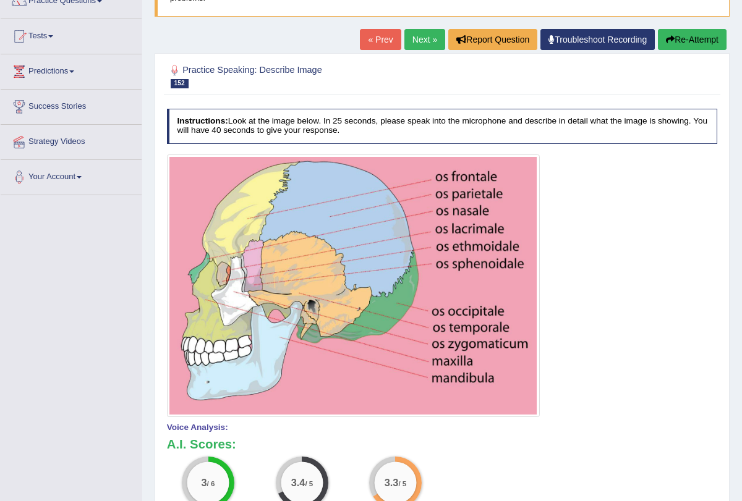
scroll to position [52, 0]
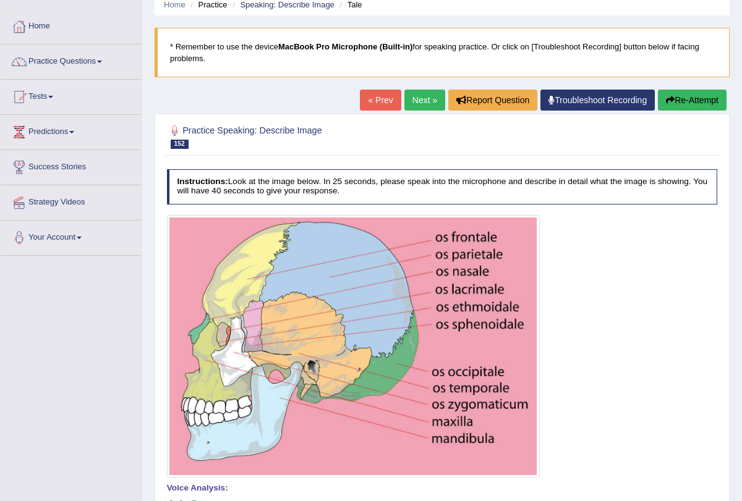
click at [681, 98] on button "Re-Attempt" at bounding box center [692, 100] width 69 height 21
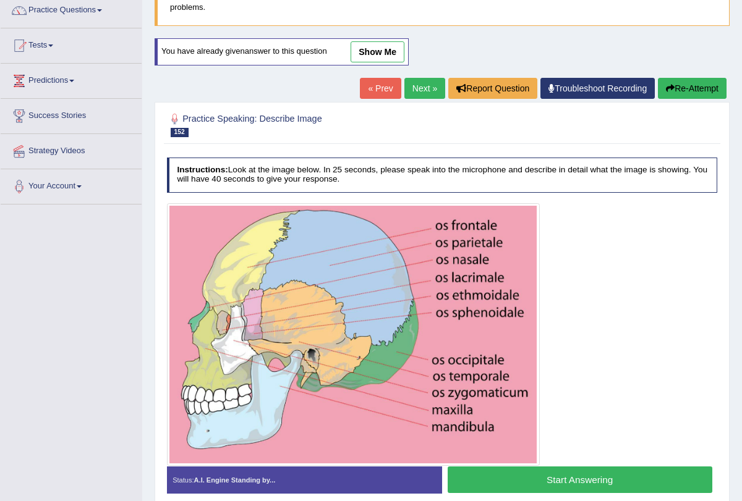
scroll to position [152, 0]
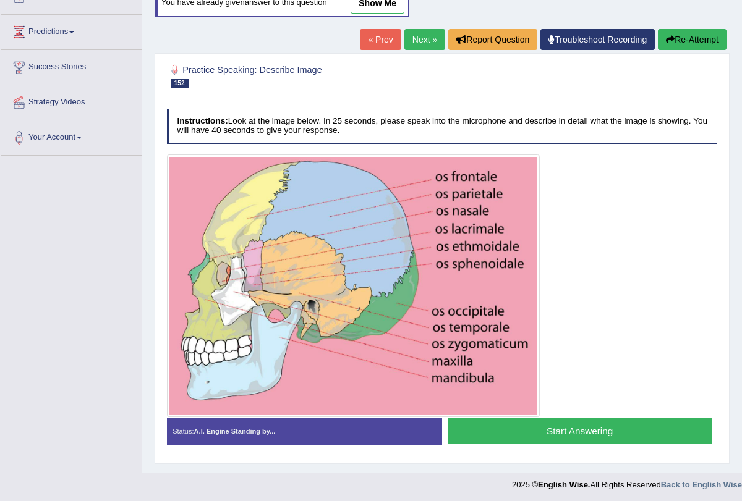
click at [533, 436] on button "Start Answering" at bounding box center [579, 431] width 265 height 27
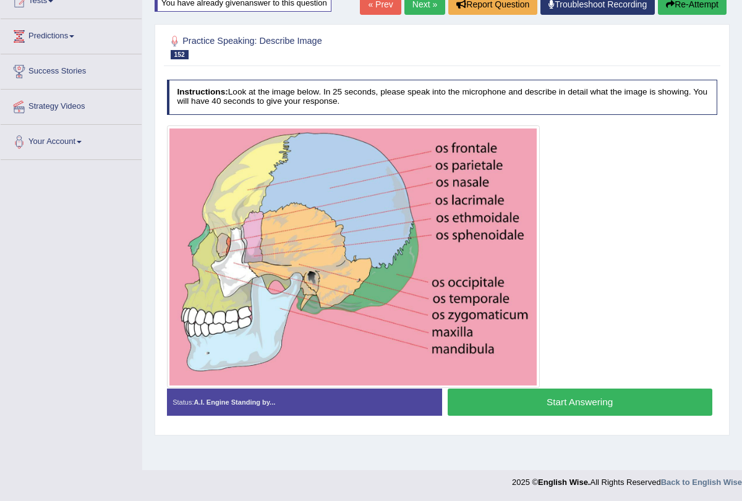
scroll to position [148, 0]
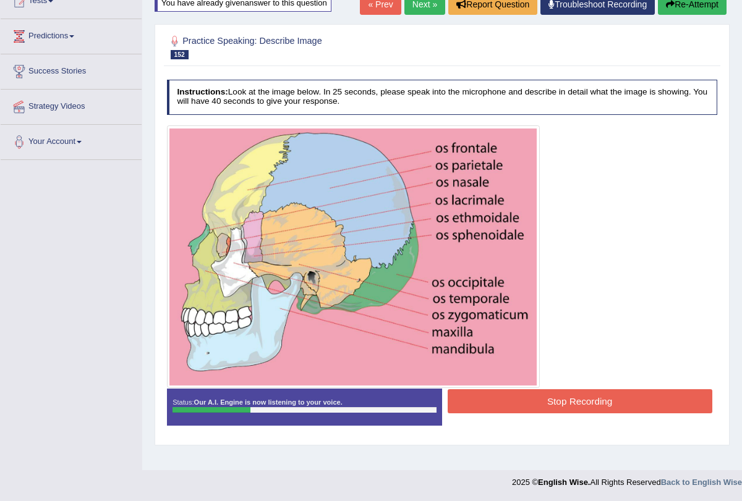
click at [522, 406] on button "Stop Recording" at bounding box center [579, 401] width 265 height 24
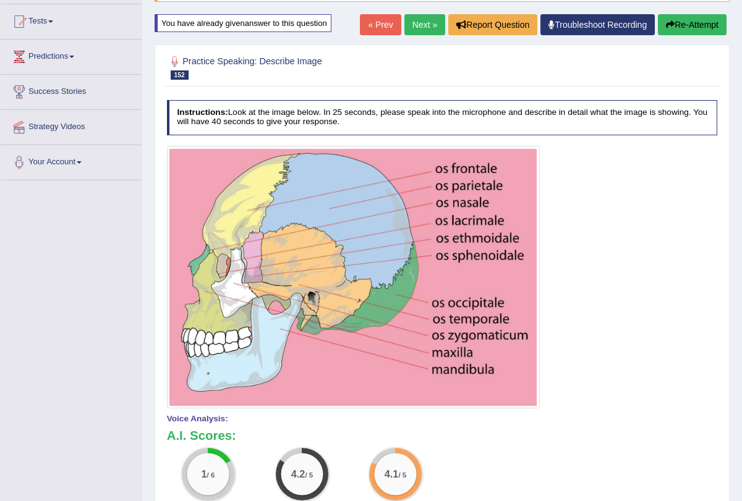
scroll to position [123, 0]
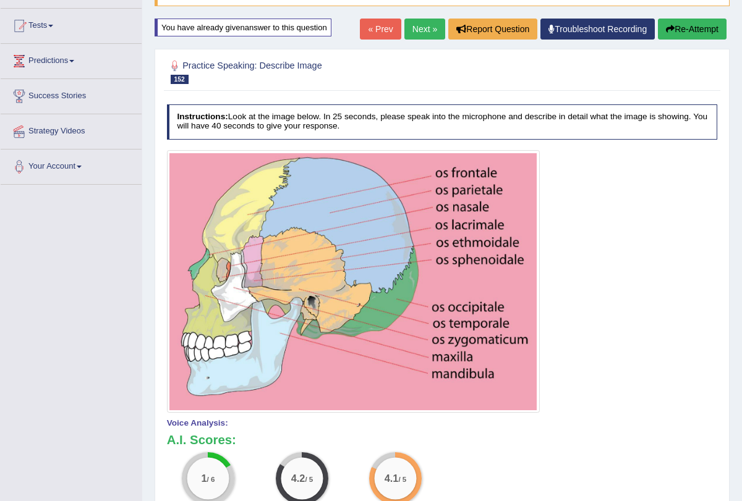
click at [674, 27] on button "Re-Attempt" at bounding box center [692, 29] width 69 height 21
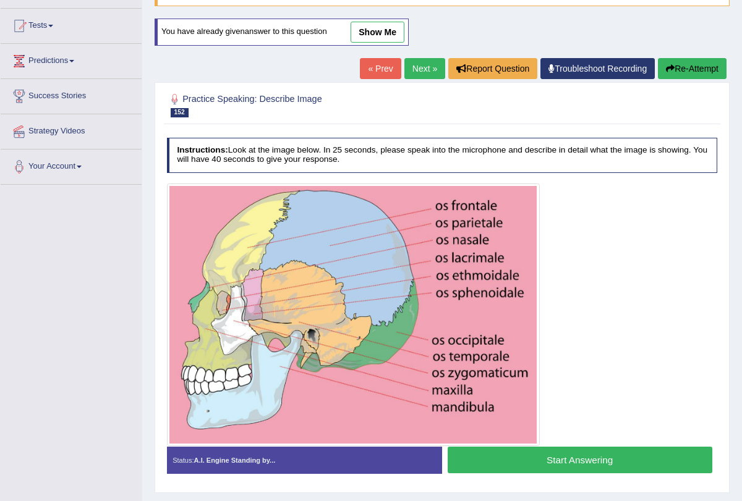
scroll to position [152, 0]
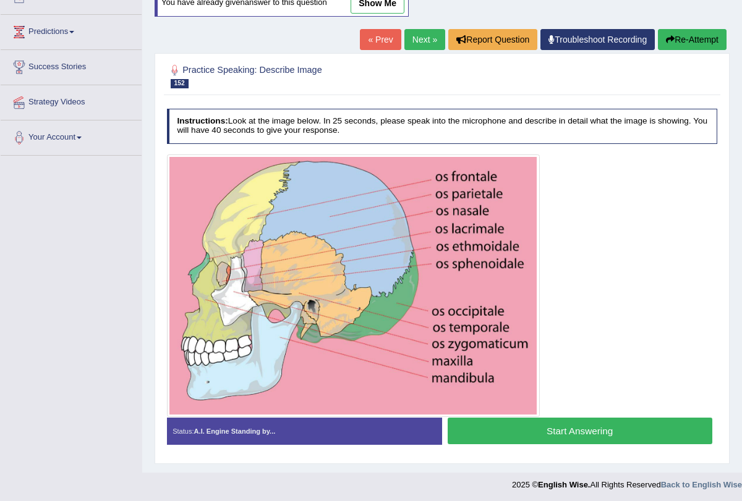
click at [531, 428] on button "Start Answering" at bounding box center [579, 431] width 265 height 27
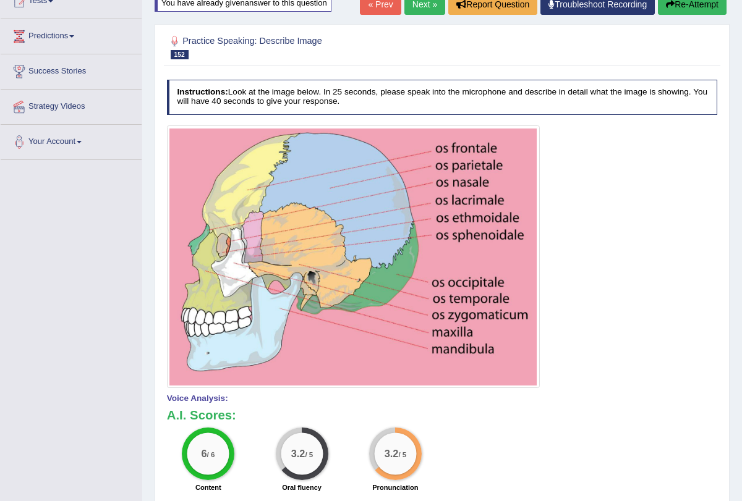
click at [415, 9] on link "Next »" at bounding box center [424, 4] width 41 height 21
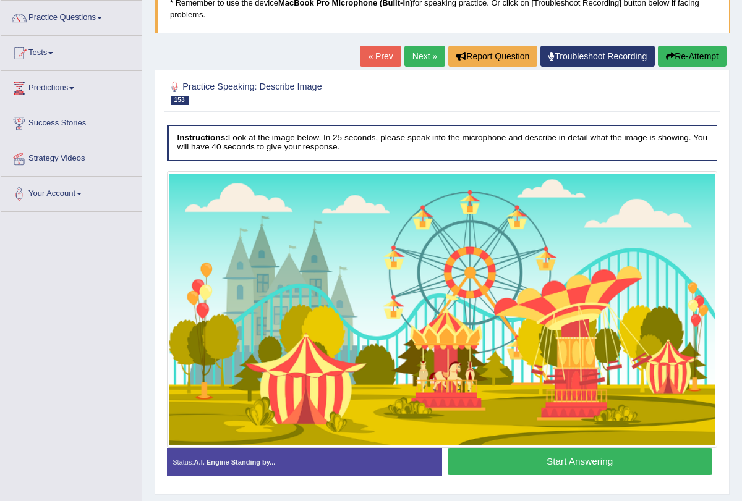
scroll to position [148, 0]
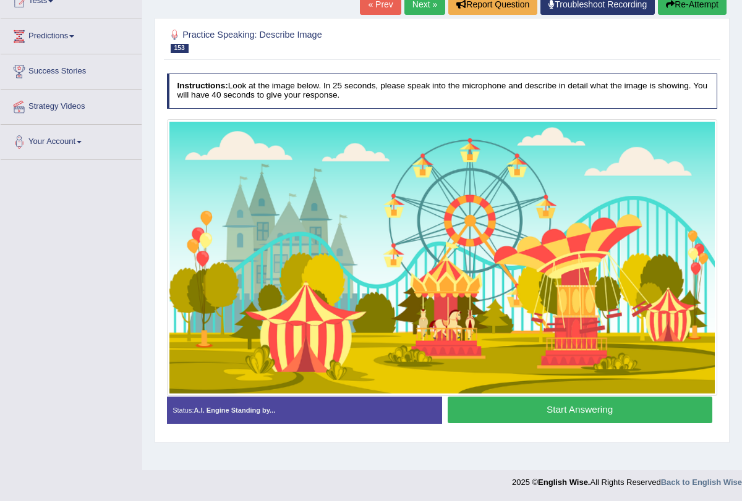
click at [516, 413] on button "Start Answering" at bounding box center [579, 410] width 265 height 27
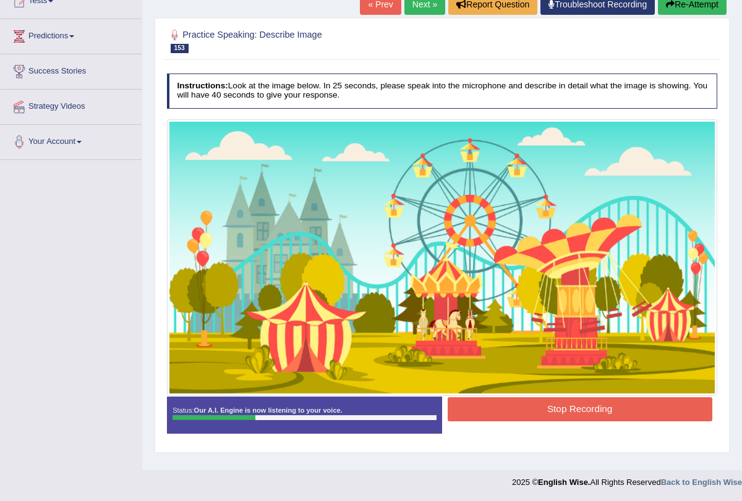
click at [516, 413] on button "Stop Recording" at bounding box center [579, 409] width 265 height 24
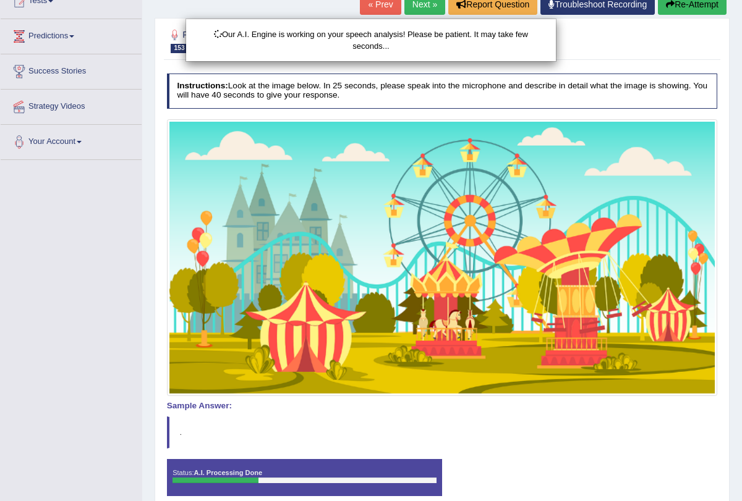
click at [133, 61] on div "Our A.I. Engine is working on your speech analysis! Please be patient. It may t…" at bounding box center [371, 250] width 742 height 501
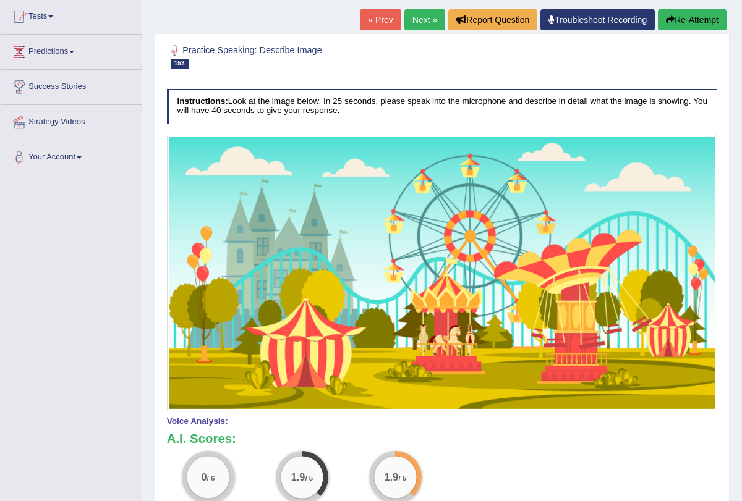
scroll to position [0, 0]
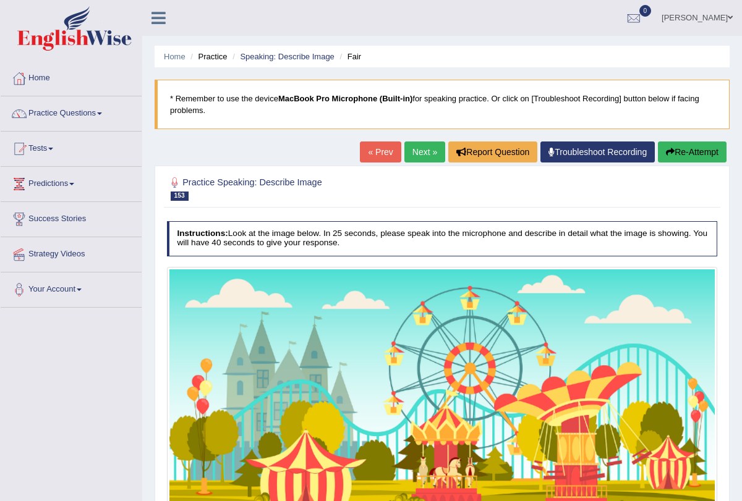
click at [425, 158] on link "Next »" at bounding box center [424, 152] width 41 height 21
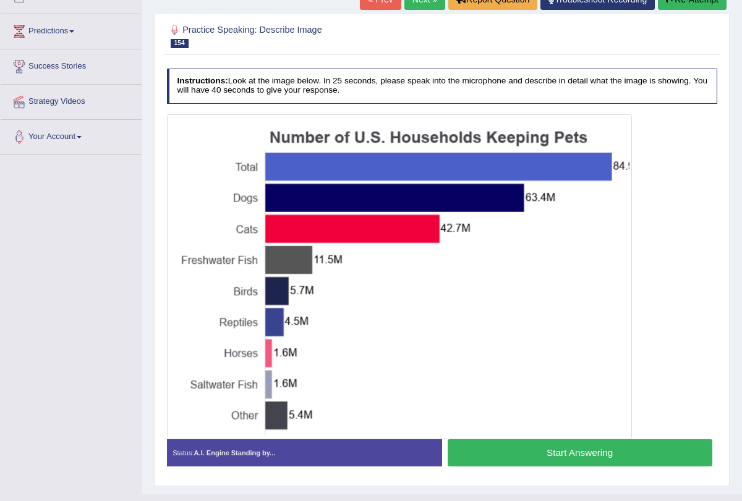
scroll to position [159, 0]
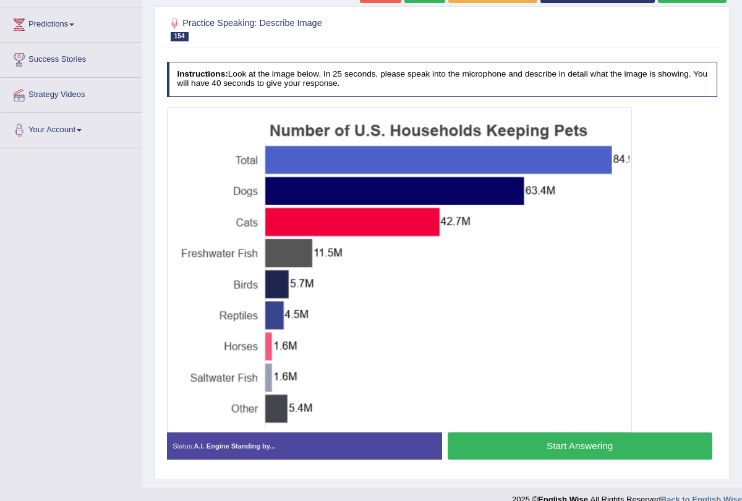
click at [530, 444] on button "Start Answering" at bounding box center [579, 446] width 265 height 27
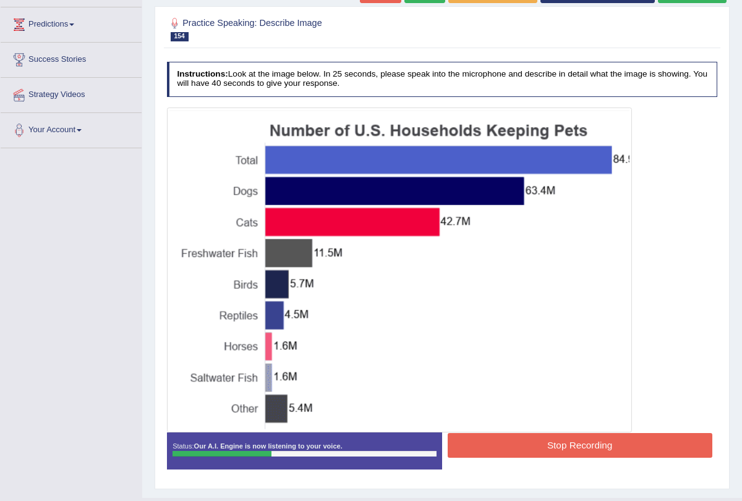
click at [530, 444] on button "Stop Recording" at bounding box center [579, 445] width 265 height 24
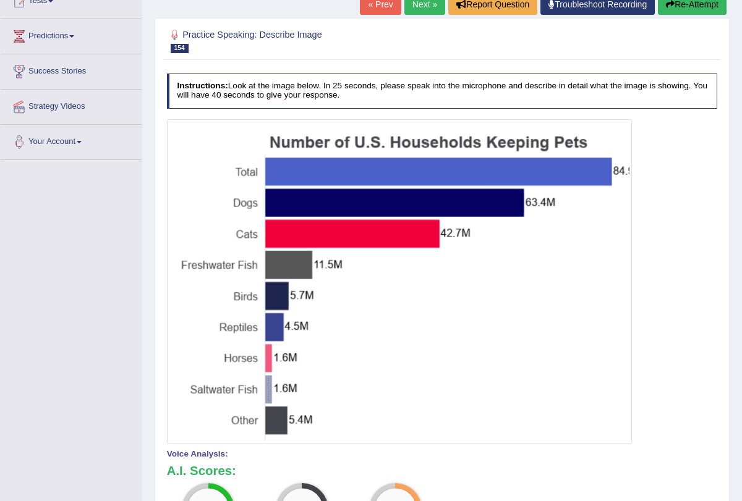
scroll to position [148, 0]
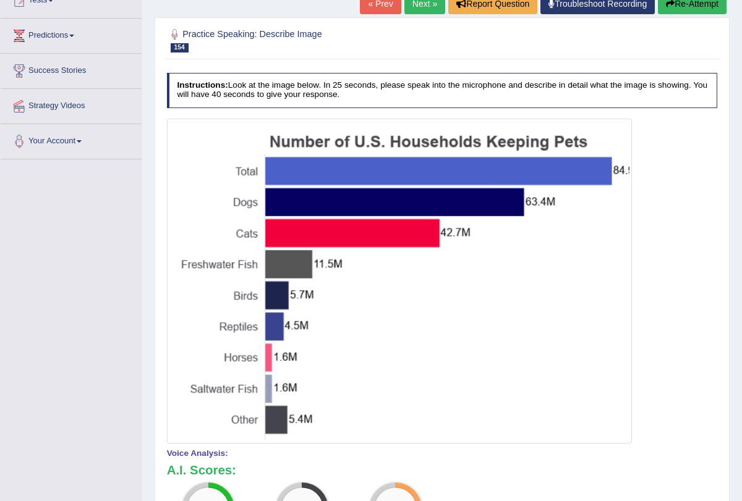
click at [684, 7] on button "Re-Attempt" at bounding box center [692, 3] width 69 height 21
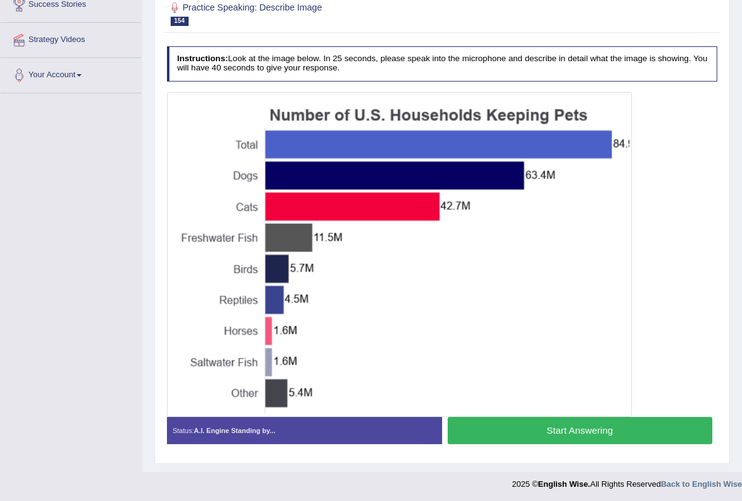
scroll to position [214, 0]
click at [585, 428] on button "Start Answering" at bounding box center [579, 430] width 265 height 27
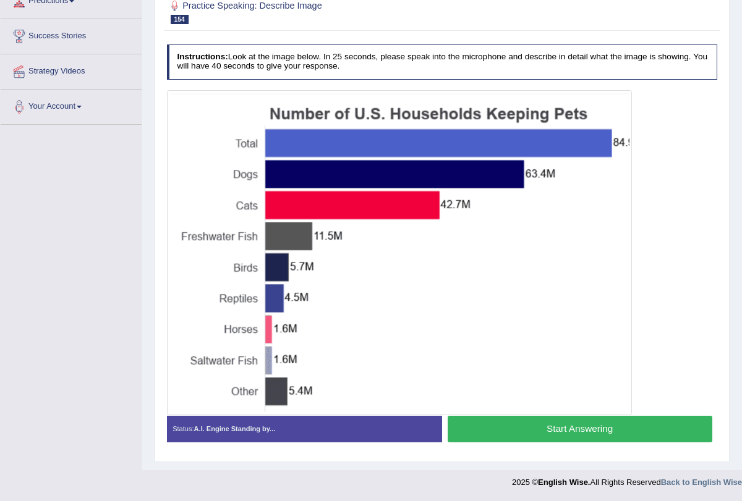
scroll to position [181, 0]
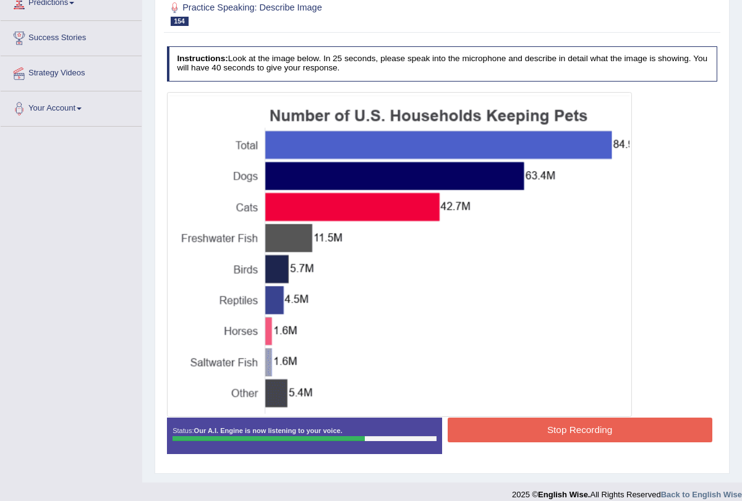
click at [585, 428] on button "Stop Recording" at bounding box center [579, 430] width 265 height 24
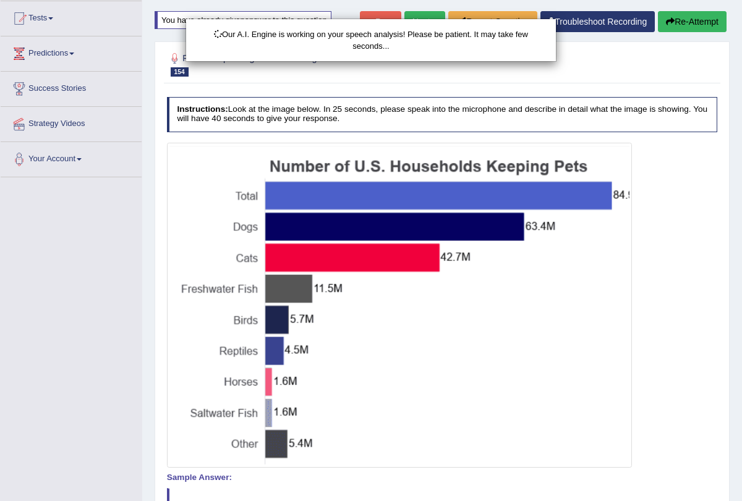
scroll to position [129, 0]
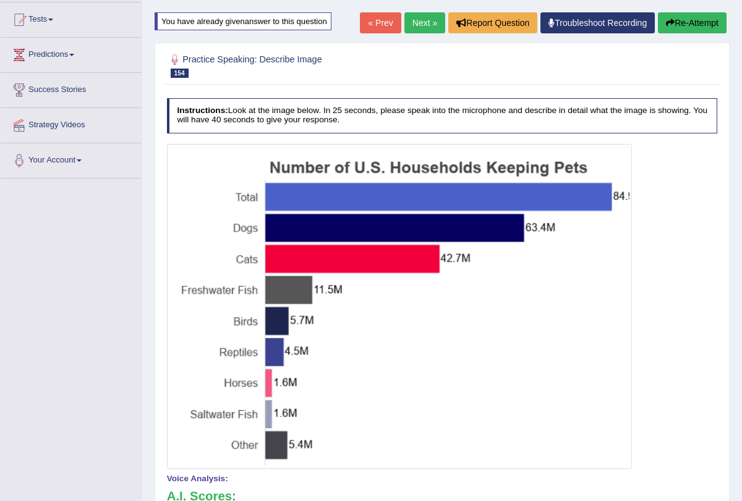
click at [675, 27] on button "Re-Attempt" at bounding box center [692, 22] width 69 height 21
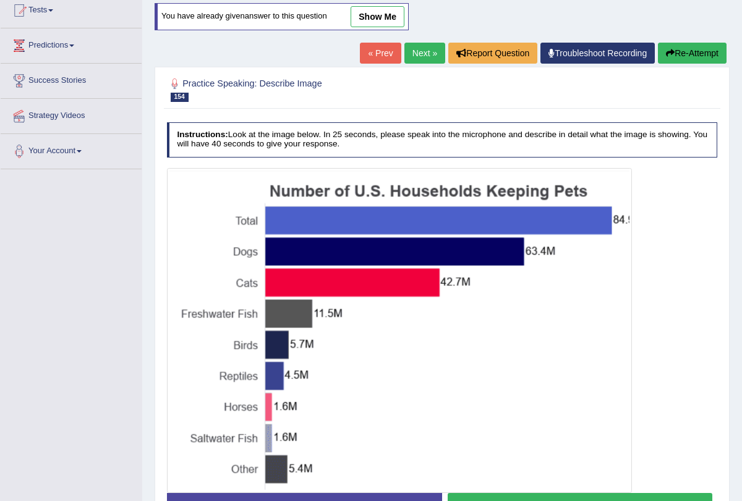
scroll to position [214, 0]
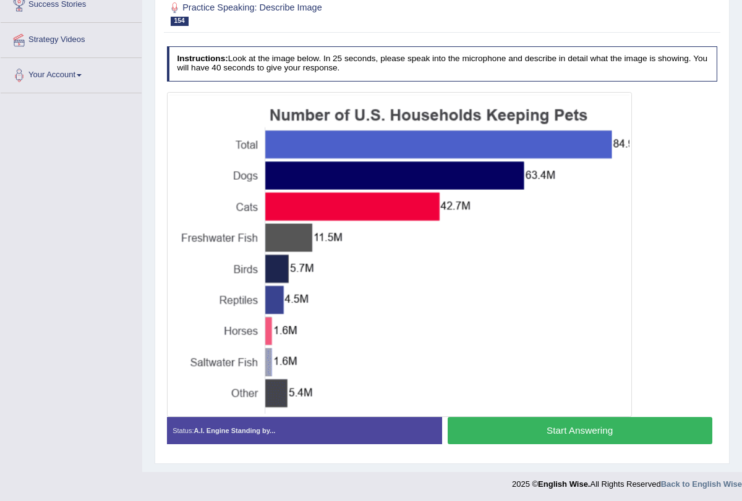
click at [525, 433] on button "Start Answering" at bounding box center [579, 430] width 265 height 27
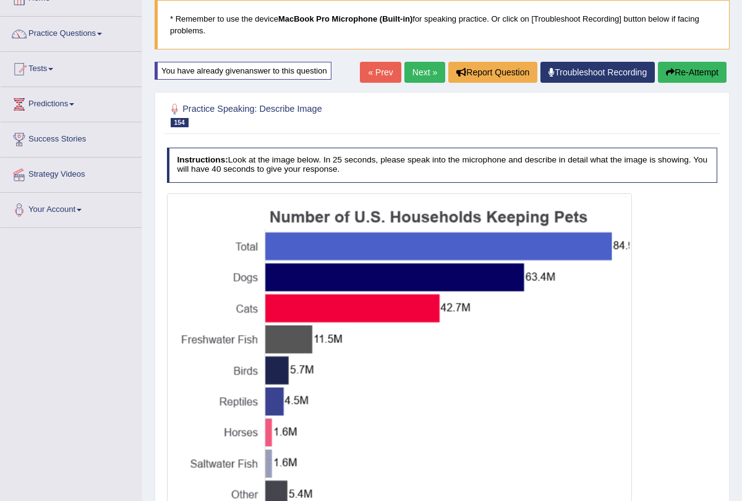
scroll to position [80, 0]
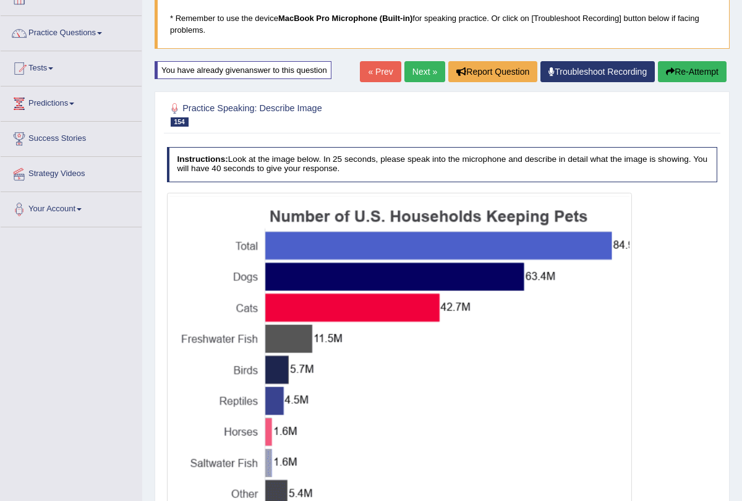
click at [426, 69] on link "Next »" at bounding box center [424, 71] width 41 height 21
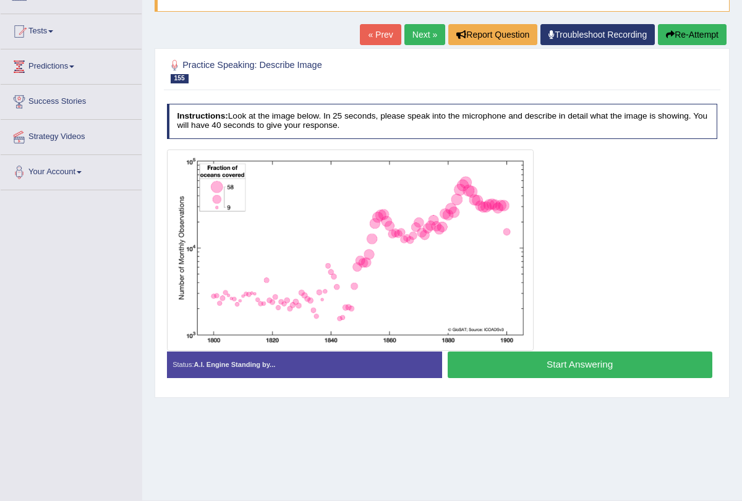
click at [498, 363] on button "Start Answering" at bounding box center [579, 365] width 265 height 27
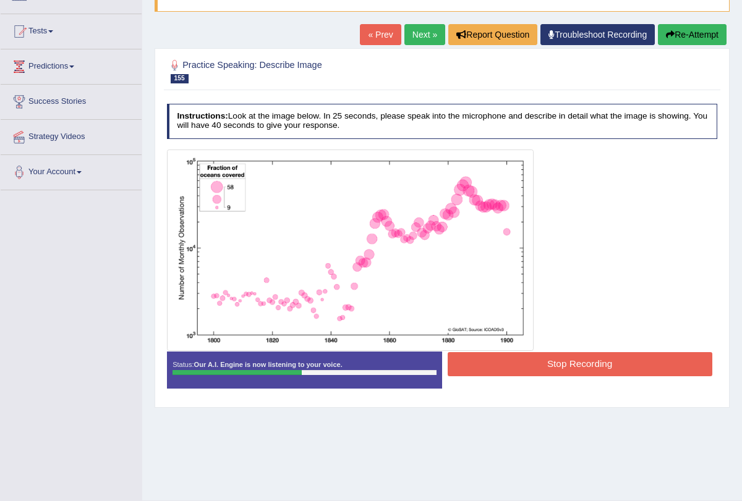
click at [465, 366] on button "Stop Recording" at bounding box center [579, 364] width 265 height 24
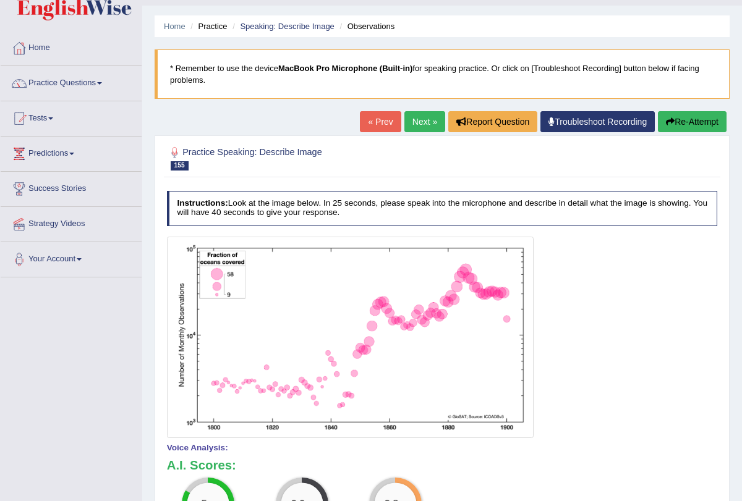
scroll to position [20, 0]
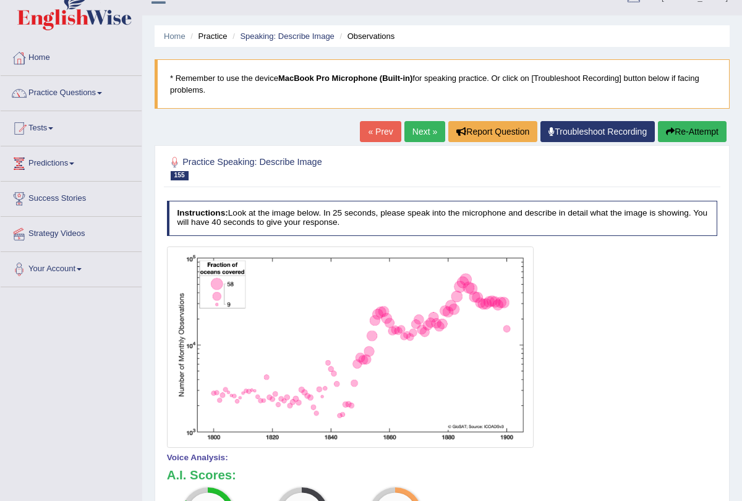
click at [672, 130] on button "Re-Attempt" at bounding box center [692, 131] width 69 height 21
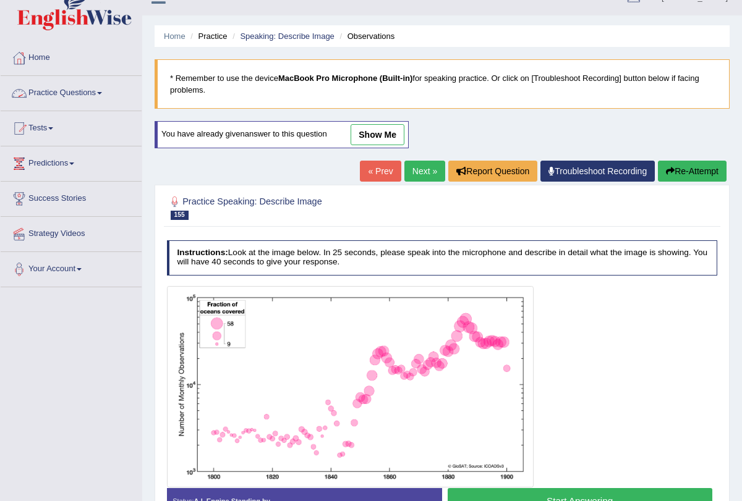
click at [102, 92] on span at bounding box center [99, 93] width 5 height 2
